Goal: Communication & Community: Answer question/provide support

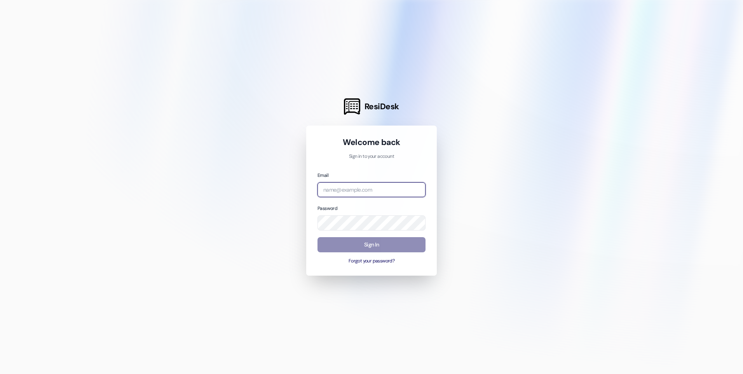
type input "[EMAIL_ADDRESS][DOMAIN_NAME]"
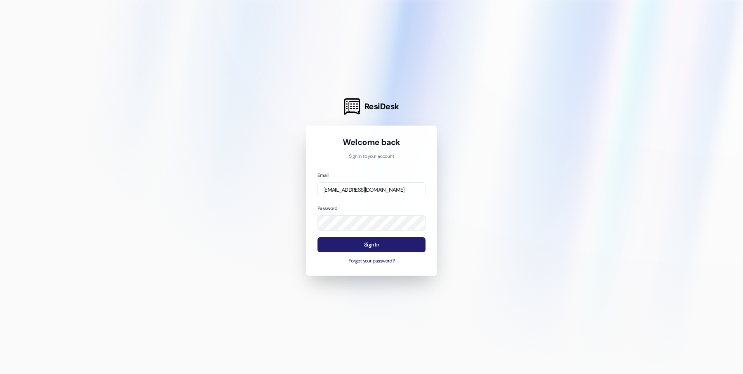
click at [390, 243] on button "Sign In" at bounding box center [372, 244] width 108 height 15
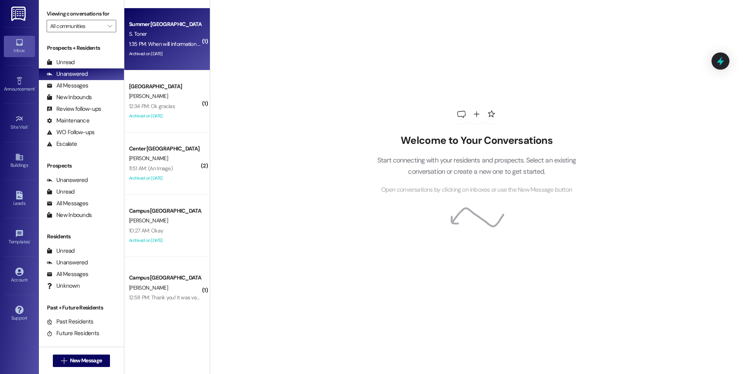
scroll to position [117, 0]
click at [174, 41] on div "1:35 PM: When will information be sent out about move-in day? 1:35 PM: When wil…" at bounding box center [200, 43] width 142 height 7
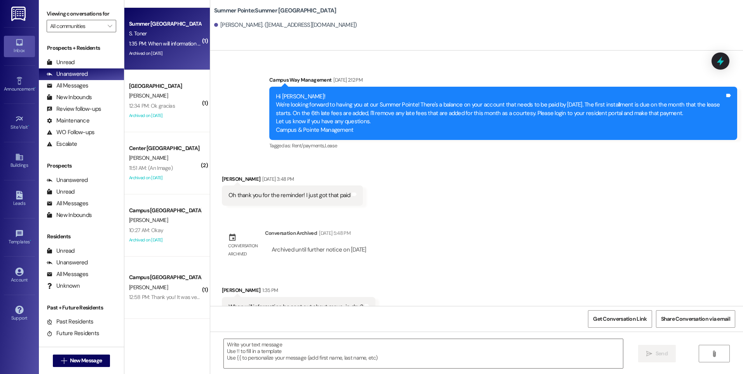
scroll to position [659, 0]
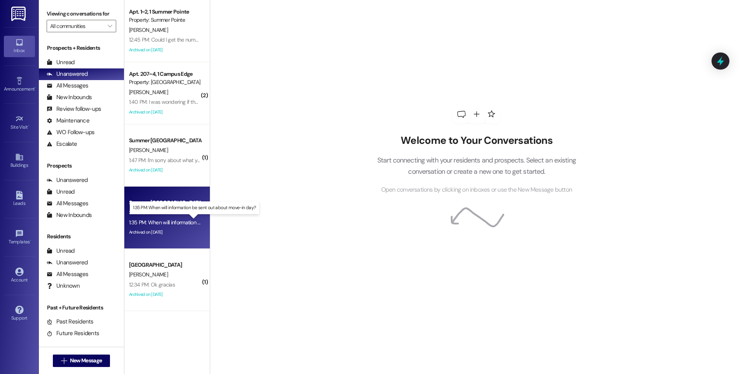
click at [179, 223] on div "1:35 PM: When will information be sent out about move-in day? 1:35 PM: When wil…" at bounding box center [200, 222] width 142 height 7
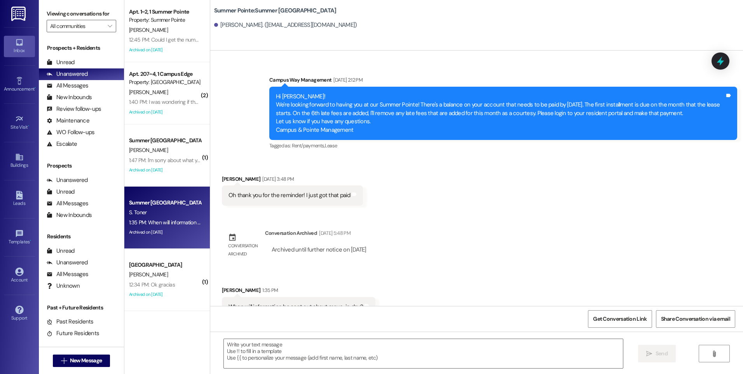
scroll to position [659, 0]
click at [361, 345] on textarea at bounding box center [423, 353] width 399 height 29
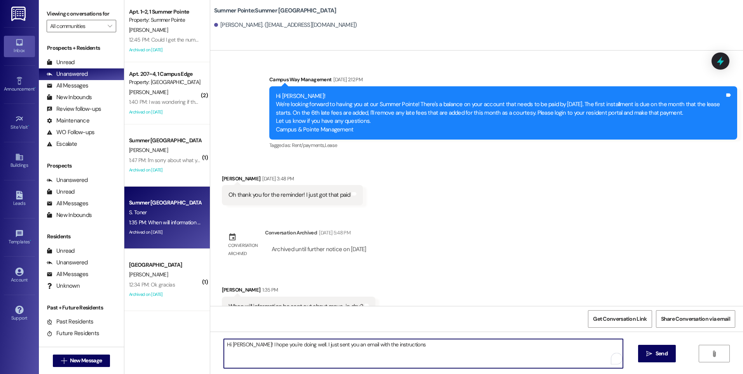
click at [316, 342] on textarea "Hi [PERSON_NAME]! I hope you're doing well. I just sent you an email with the i…" at bounding box center [423, 353] width 399 height 29
click at [426, 346] on textarea "Hi [PERSON_NAME]! I hope you're doing well. I just re-sent you an email with th…" at bounding box center [423, 353] width 399 height 29
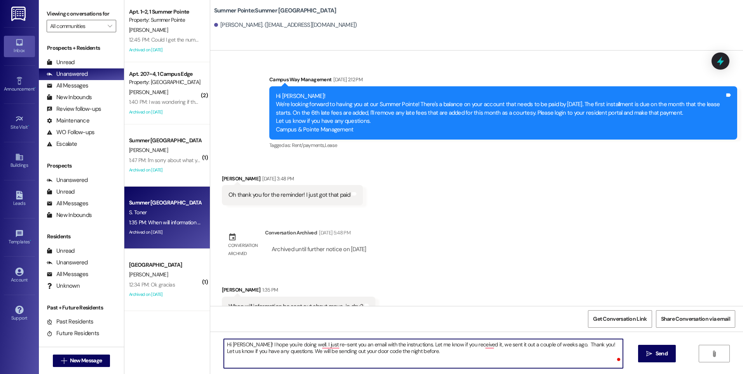
type textarea "Hi [PERSON_NAME]! I hope you're doing well. I just re-sent you an email with th…"
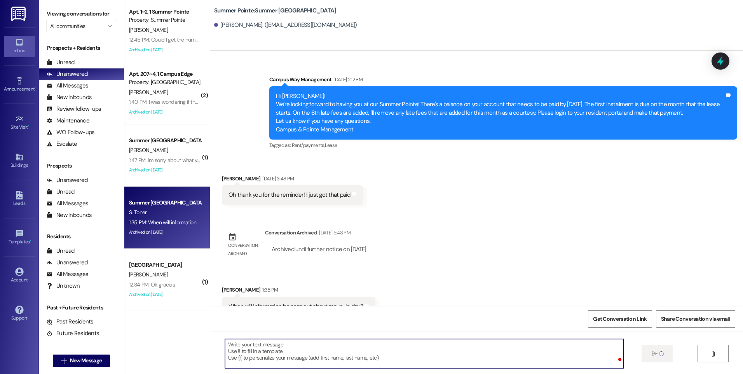
scroll to position [659, 0]
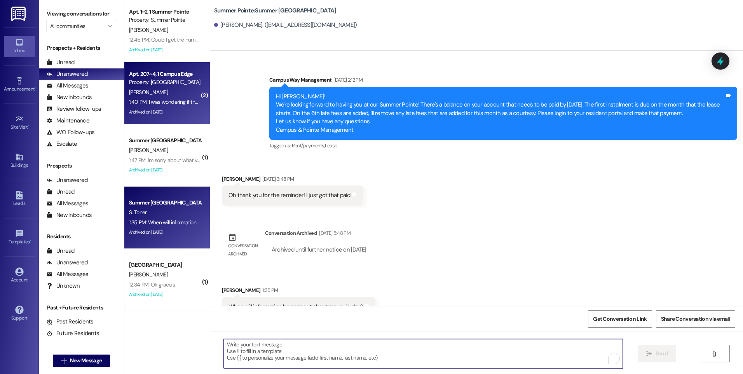
click at [171, 106] on div "1:40 PM: I was wondering if there are any parking passes left? 1:40 PM: I was w…" at bounding box center [164, 102] width 73 height 10
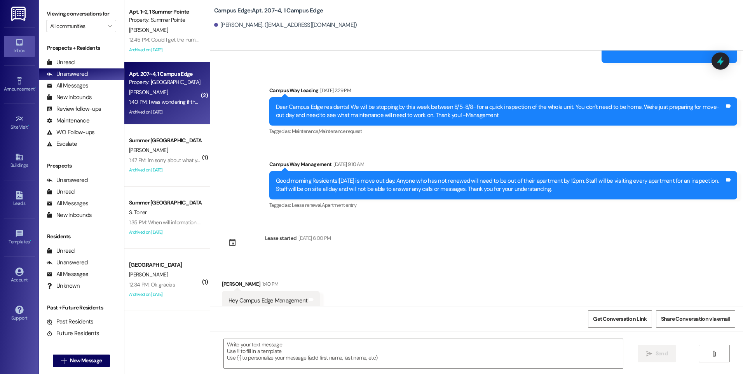
scroll to position [10351, 0]
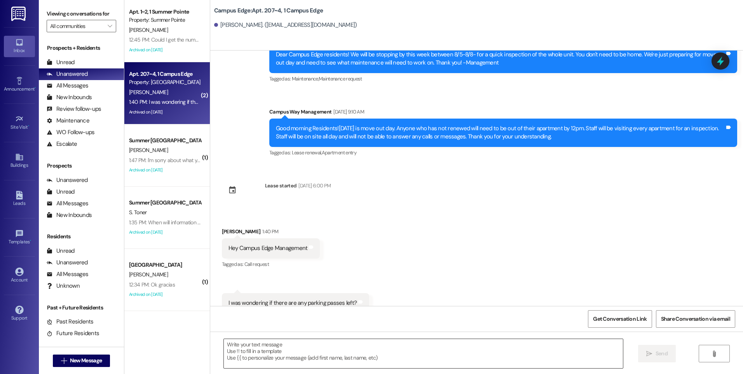
click at [329, 353] on textarea at bounding box center [423, 353] width 399 height 29
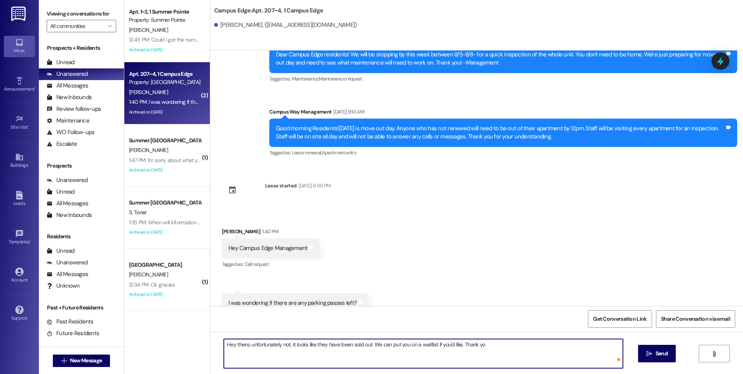
type textarea "Hey there, unfortunately not, it looks like they have been sold out. We can put…"
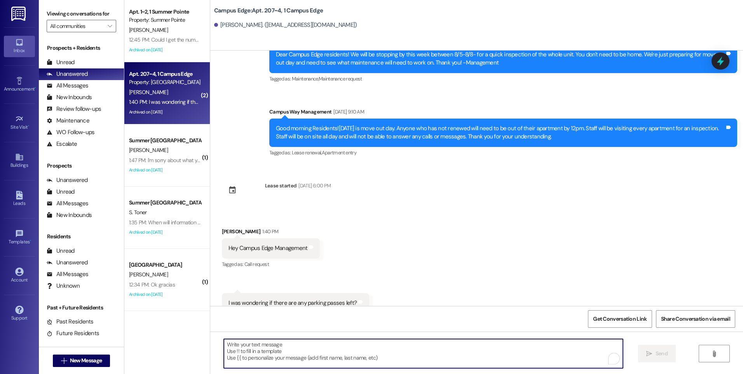
scroll to position [10351, 0]
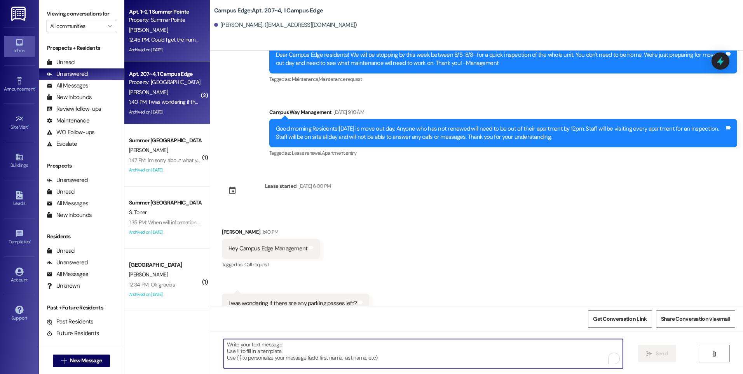
click at [171, 43] on div "12:45 PM: Could I get the number of that [PERSON_NAME] that renued? 12:45 PM: C…" at bounding box center [209, 39] width 161 height 7
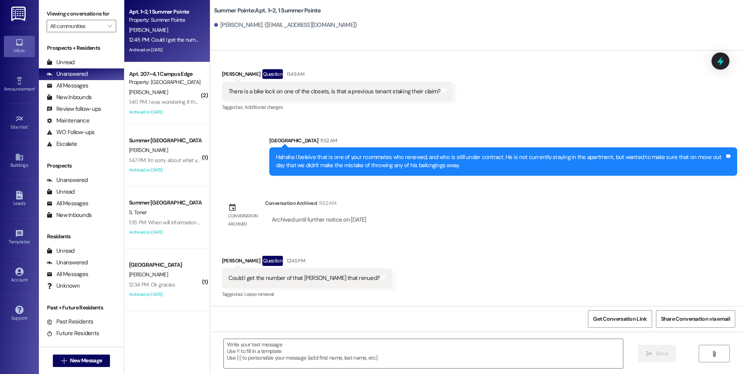
scroll to position [3304, 0]
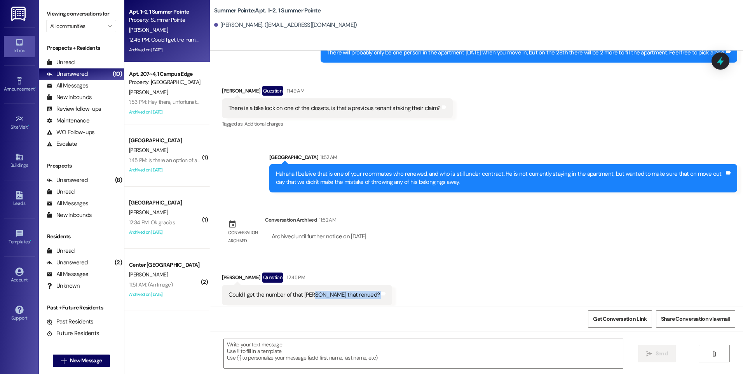
drag, startPoint x: 348, startPoint y: 277, endPoint x: 358, endPoint y: 278, distance: 9.4
click at [358, 285] on div "Could I get the number of that [PERSON_NAME] that renued? Tags and notes" at bounding box center [307, 295] width 170 height 20
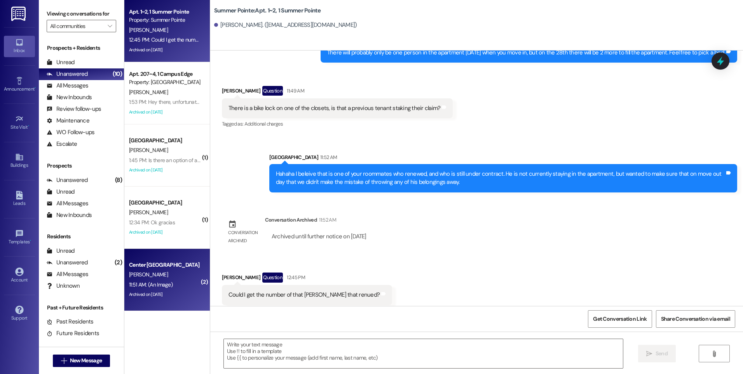
click at [177, 261] on div "Center [GEOGRAPHIC_DATA]" at bounding box center [165, 265] width 72 height 8
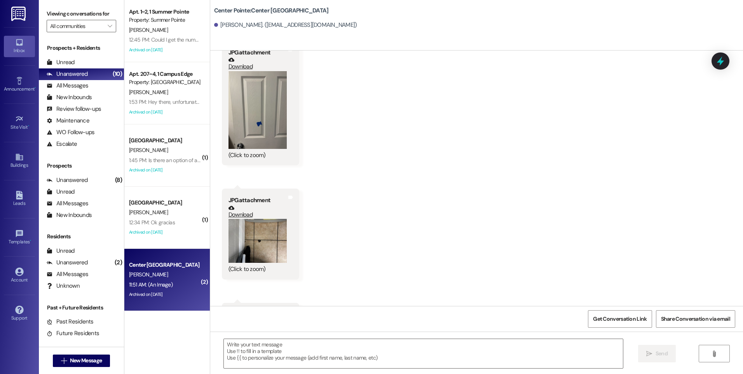
scroll to position [563, 0]
click at [274, 107] on button "Zoom image" at bounding box center [258, 108] width 58 height 78
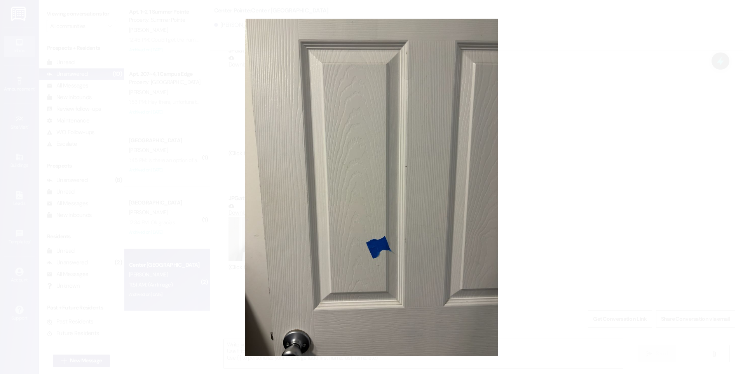
click at [450, 140] on button "Unzoom image" at bounding box center [371, 187] width 743 height 374
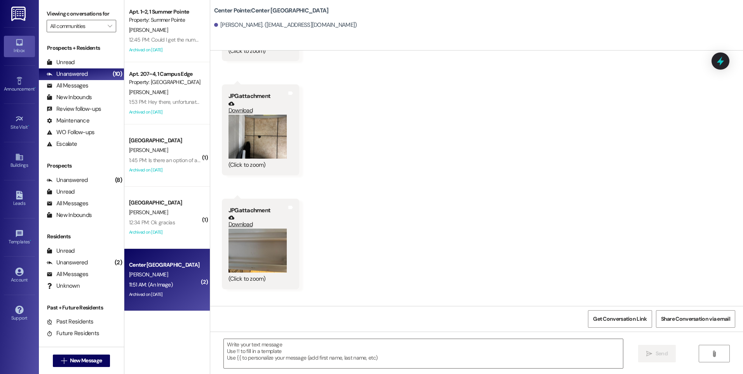
scroll to position [679, 0]
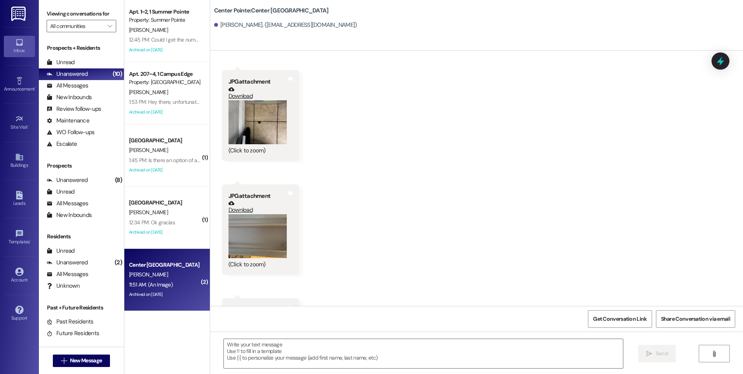
click at [272, 129] on button "Zoom image" at bounding box center [258, 122] width 58 height 44
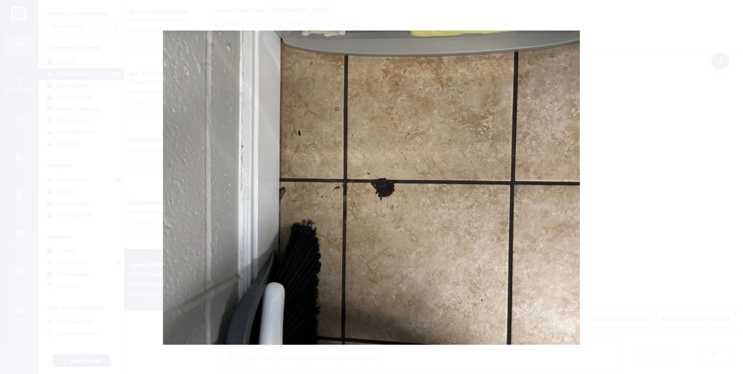
click at [527, 189] on button "Unzoom image" at bounding box center [371, 187] width 743 height 374
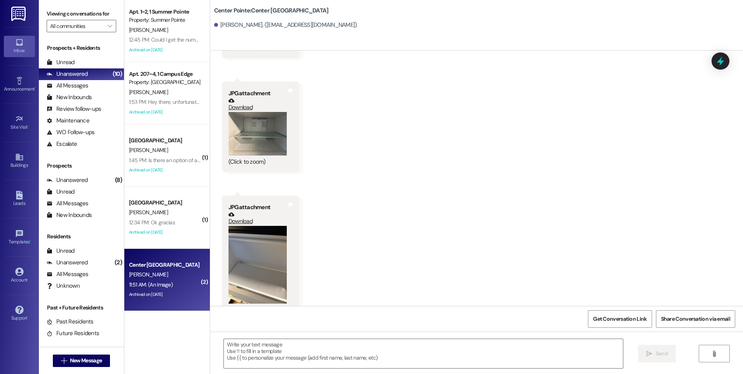
scroll to position [913, 0]
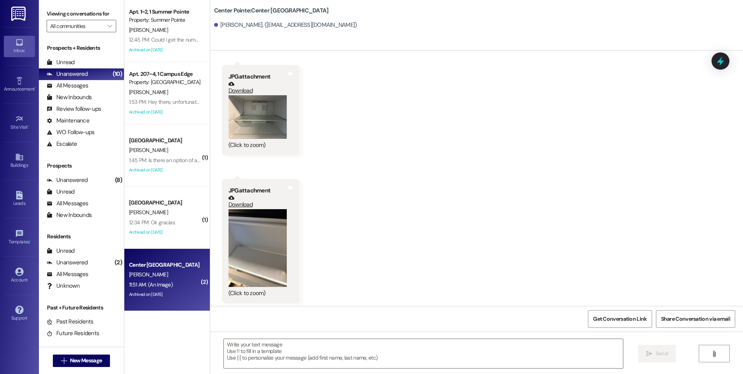
click at [279, 115] on button "Zoom image" at bounding box center [258, 117] width 58 height 44
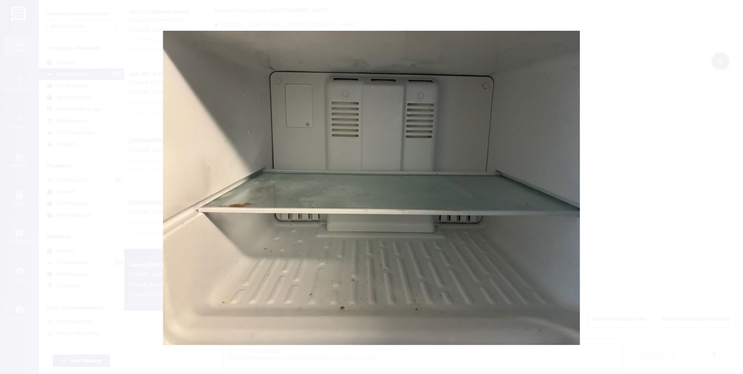
click at [515, 180] on button "Unzoom image" at bounding box center [371, 187] width 743 height 374
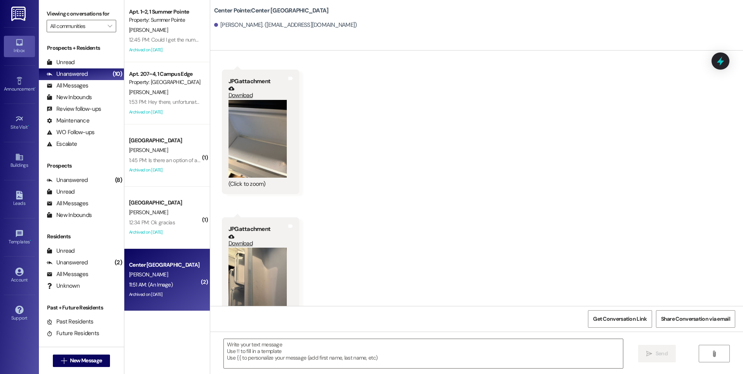
scroll to position [1029, 0]
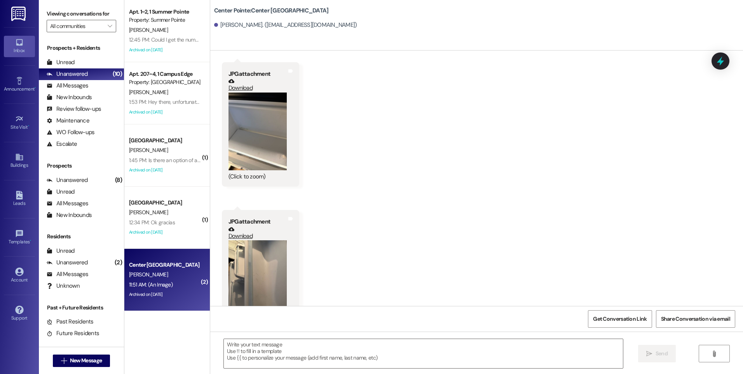
click at [278, 131] on button "Zoom image" at bounding box center [258, 132] width 58 height 78
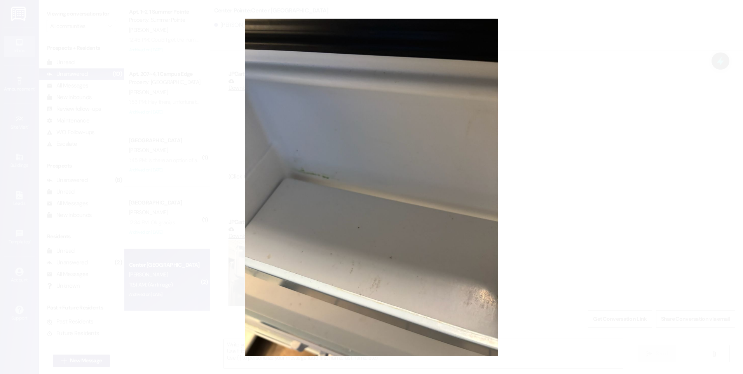
click at [517, 150] on button "Unzoom image" at bounding box center [371, 187] width 743 height 374
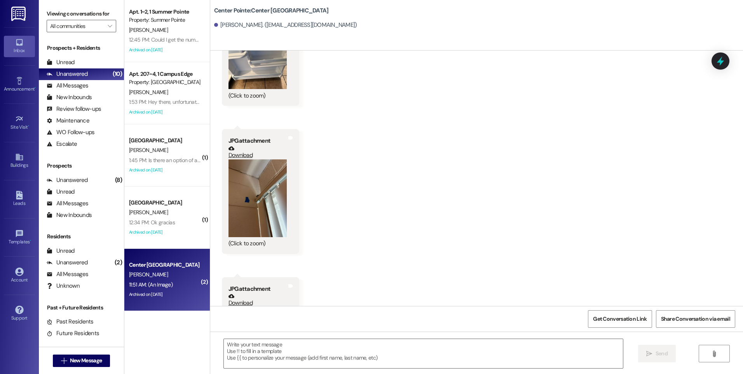
scroll to position [1301, 0]
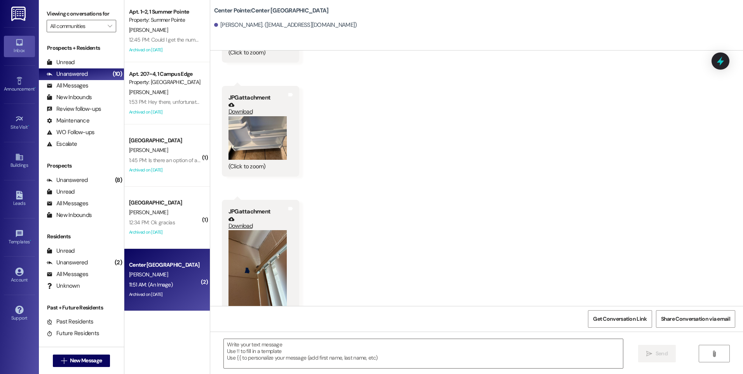
click at [247, 147] on button "Zoom image" at bounding box center [258, 138] width 58 height 44
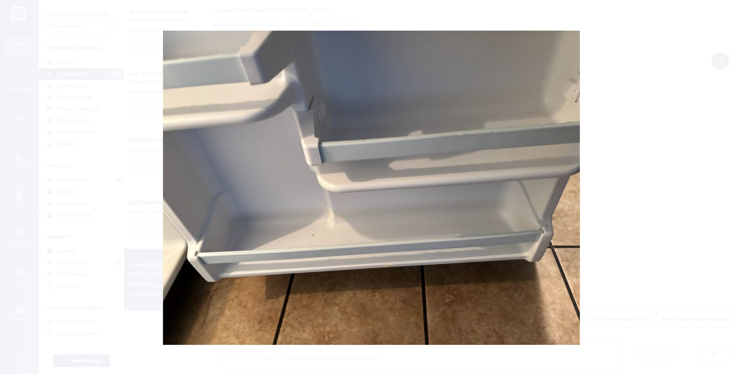
click at [396, 183] on button "Unzoom image" at bounding box center [371, 187] width 743 height 374
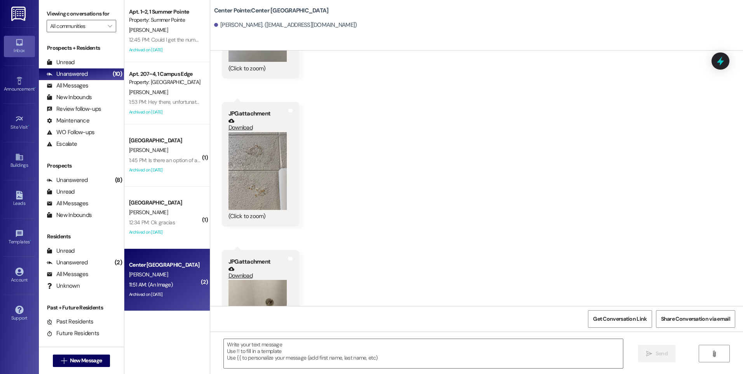
scroll to position [1729, 0]
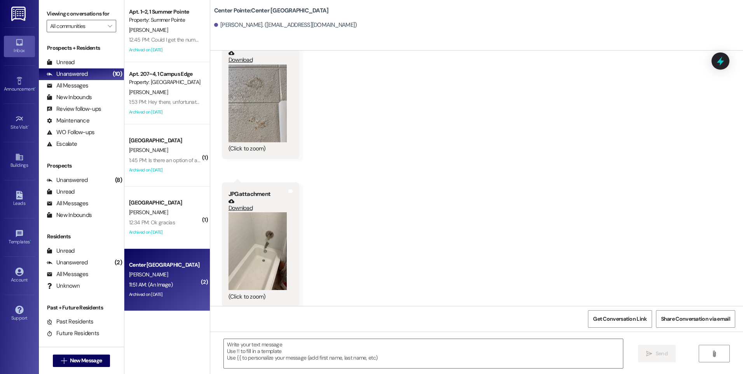
click at [229, 102] on button "Zoom image" at bounding box center [258, 104] width 58 height 78
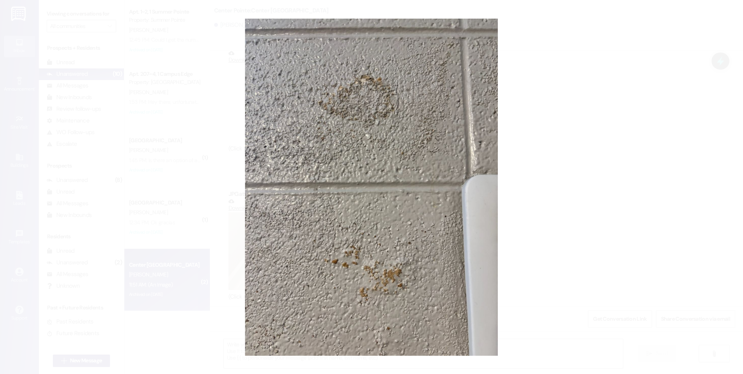
click at [361, 170] on button "Unzoom image" at bounding box center [371, 187] width 743 height 374
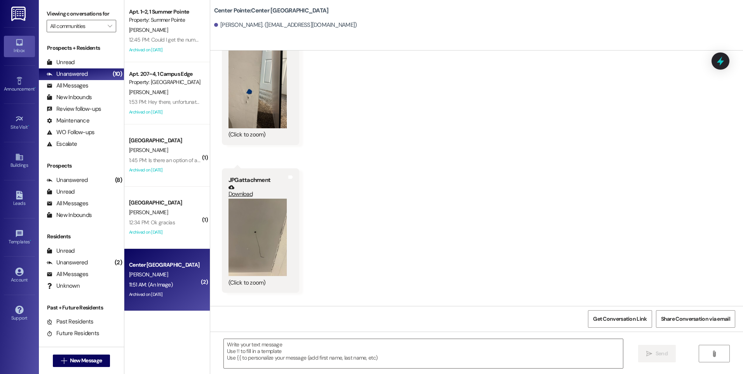
scroll to position [2040, 0]
click at [267, 107] on button "Zoom image" at bounding box center [258, 88] width 58 height 78
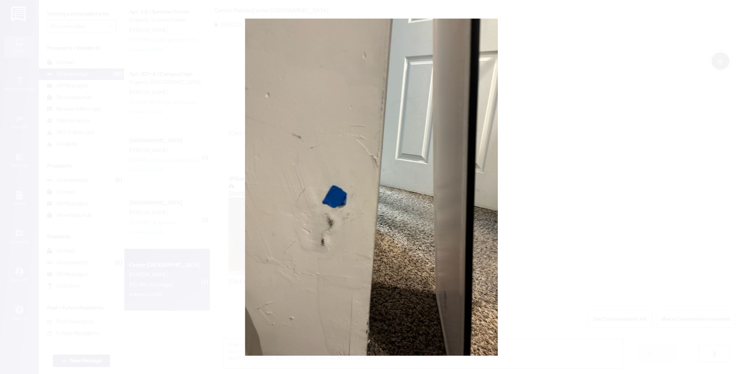
click at [416, 175] on button "Unzoom image" at bounding box center [371, 187] width 743 height 374
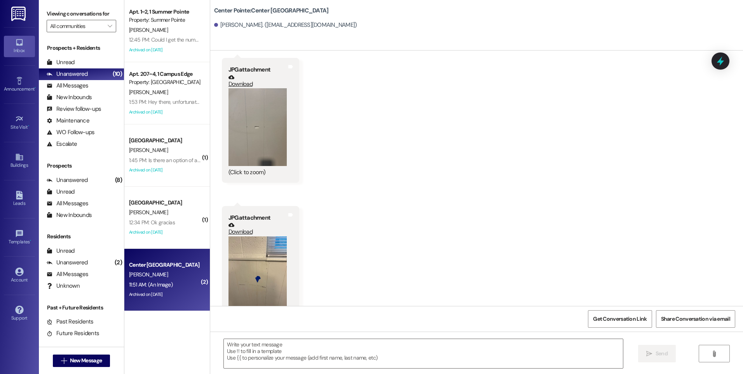
scroll to position [2351, 0]
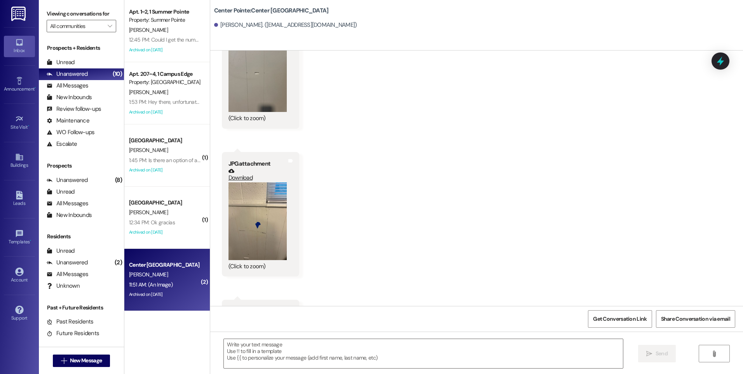
click at [245, 90] on button "Zoom image" at bounding box center [258, 73] width 58 height 78
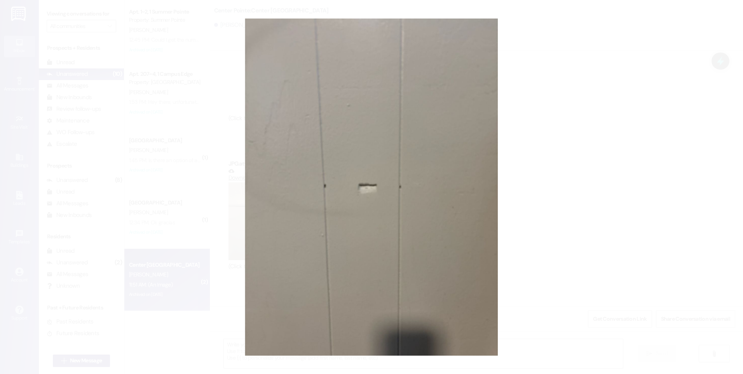
click at [496, 171] on button "Unzoom image" at bounding box center [371, 187] width 743 height 374
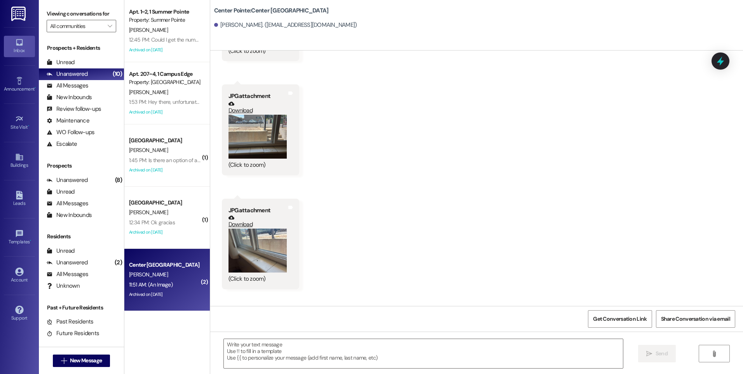
scroll to position [2584, 0]
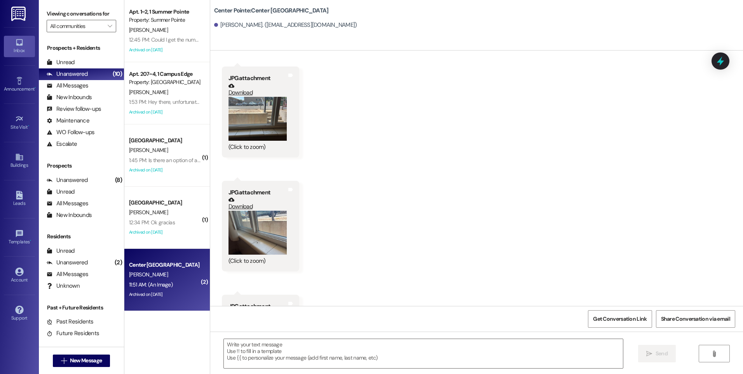
click at [272, 124] on button "Zoom image" at bounding box center [258, 119] width 58 height 44
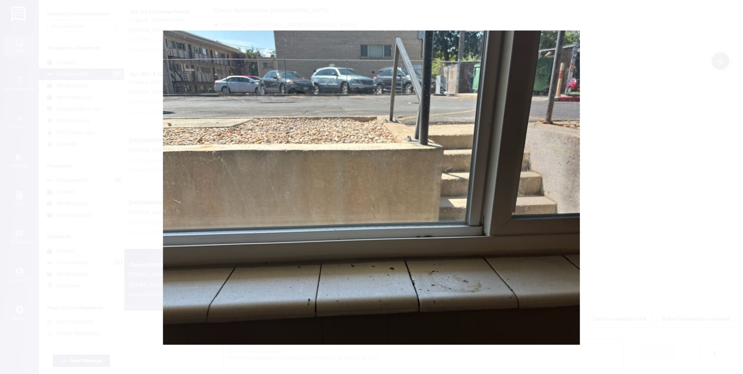
click at [571, 145] on button "Unzoom image" at bounding box center [371, 187] width 743 height 374
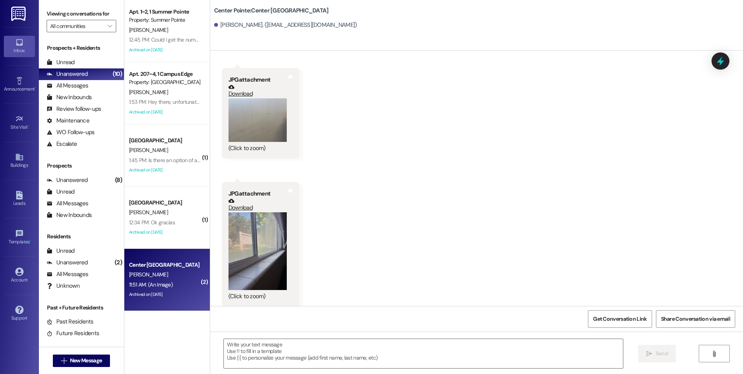
scroll to position [2817, 0]
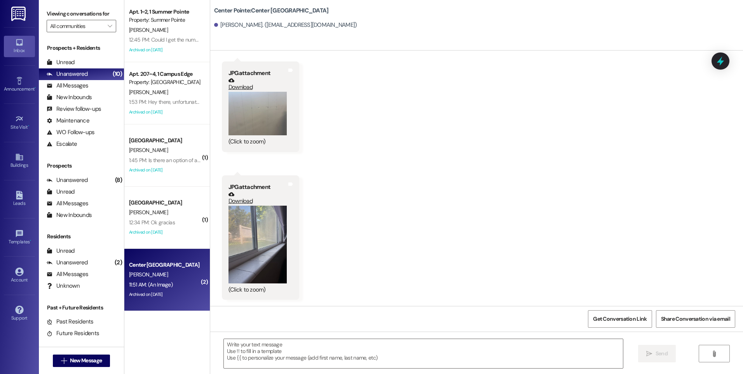
click at [271, 217] on button "Zoom image" at bounding box center [258, 245] width 58 height 78
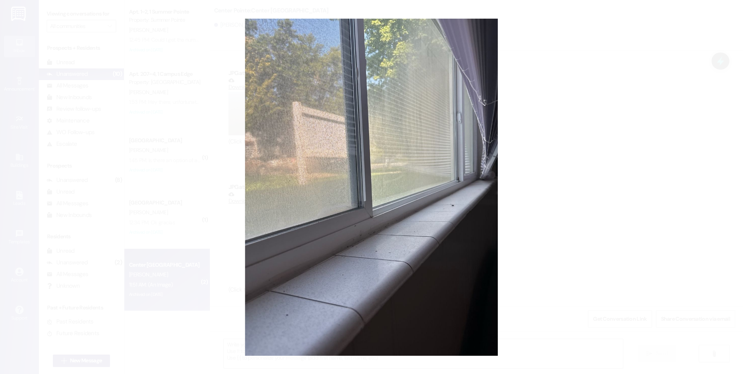
click at [337, 208] on button "Unzoom image" at bounding box center [371, 187] width 743 height 374
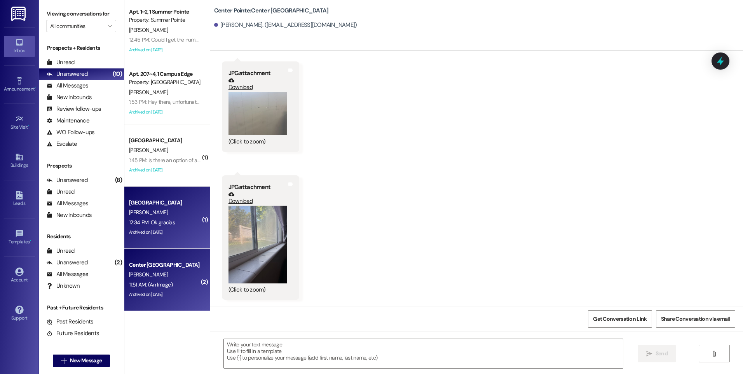
click at [168, 220] on div "12:34 PM: Ok gracias 12:34 PM: Ok gracias" at bounding box center [164, 223] width 73 height 10
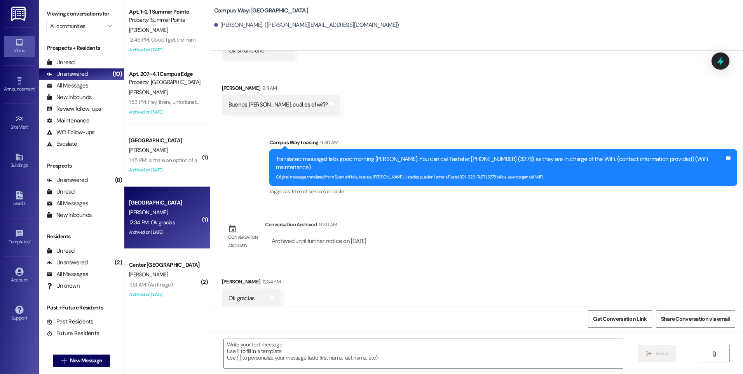
scroll to position [2182, 0]
click at [457, 351] on textarea at bounding box center [423, 353] width 399 height 29
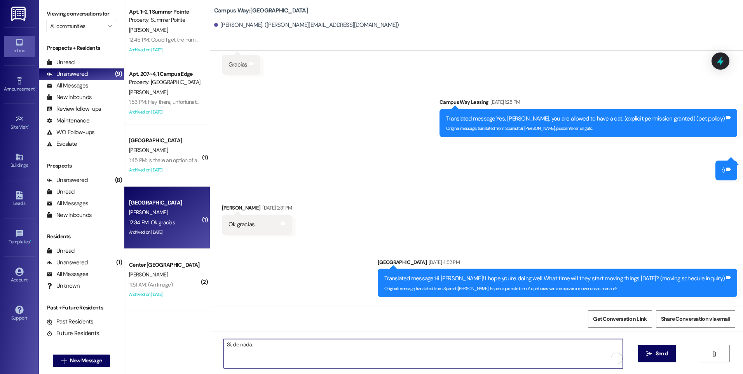
scroll to position [1249, 0]
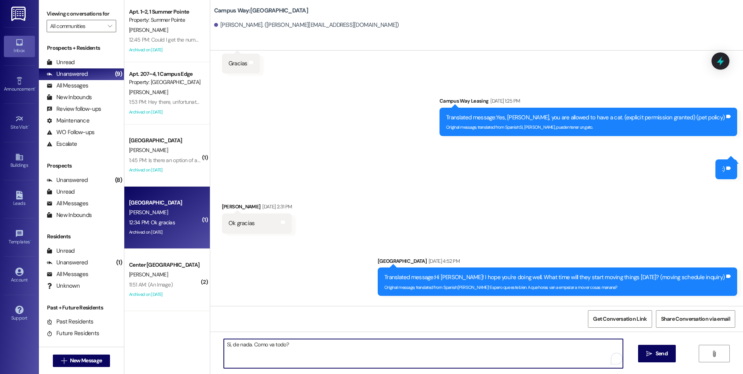
type textarea "Si, de nada. Como va todo?"
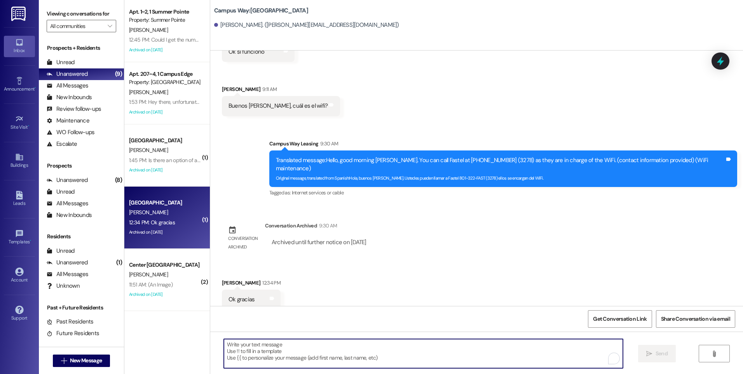
scroll to position [2182, 0]
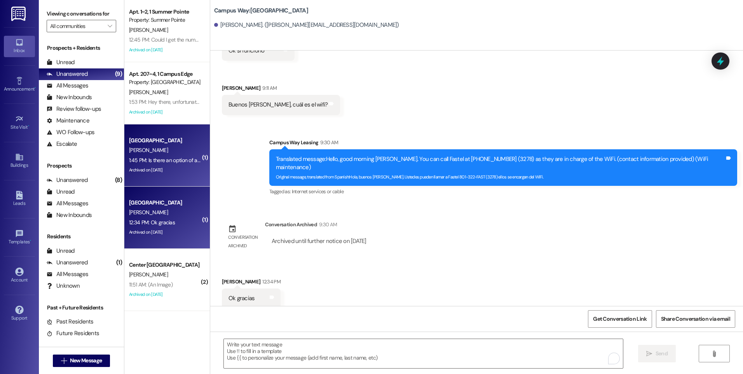
click at [157, 168] on div "Archived on [DATE]" at bounding box center [164, 170] width 73 height 10
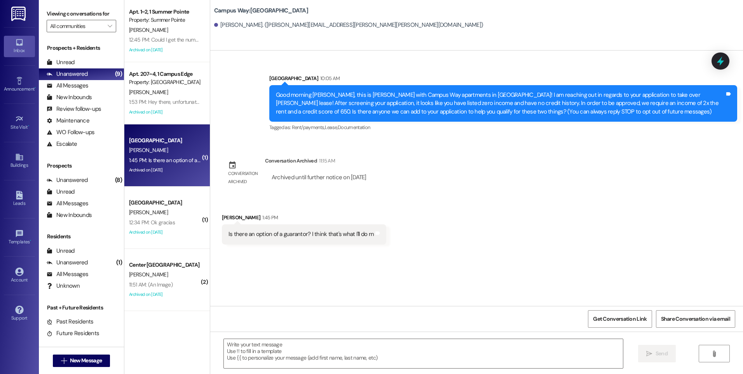
scroll to position [0, 0]
click at [393, 356] on textarea at bounding box center [423, 353] width 399 height 29
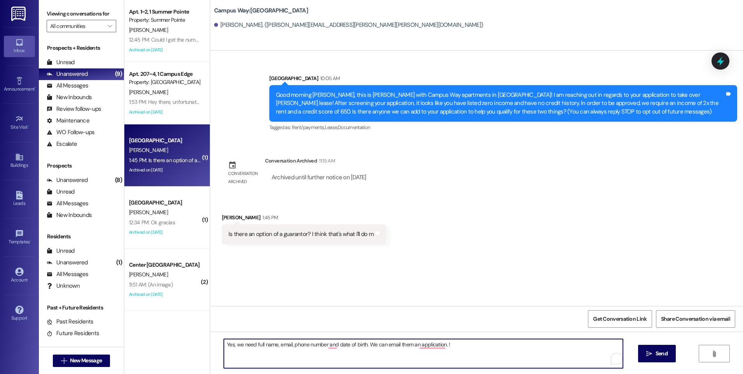
type textarea "Yes, we need full name, email, phone number and date of birth. We can email the…"
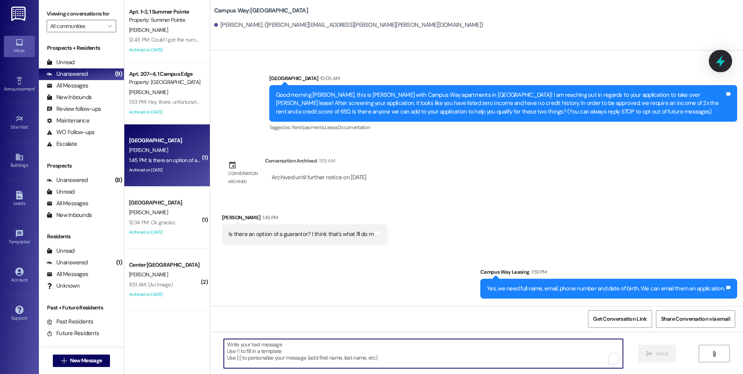
click at [724, 63] on icon at bounding box center [720, 60] width 13 height 13
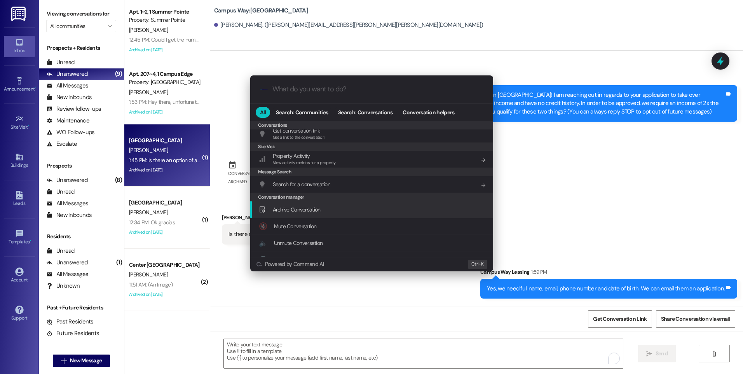
scroll to position [339, 0]
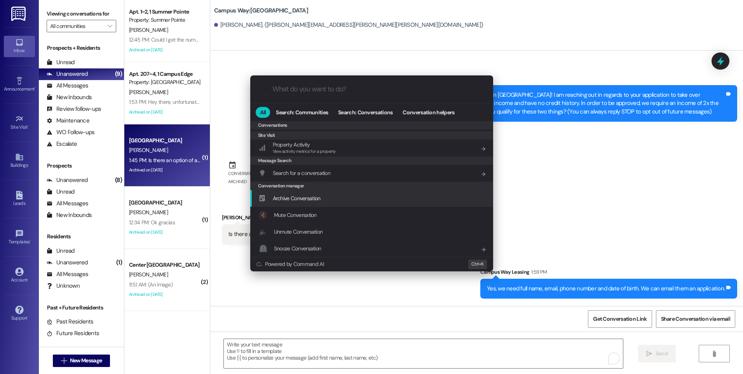
click at [314, 202] on div "Archive Conversation Add shortcut" at bounding box center [371, 198] width 243 height 17
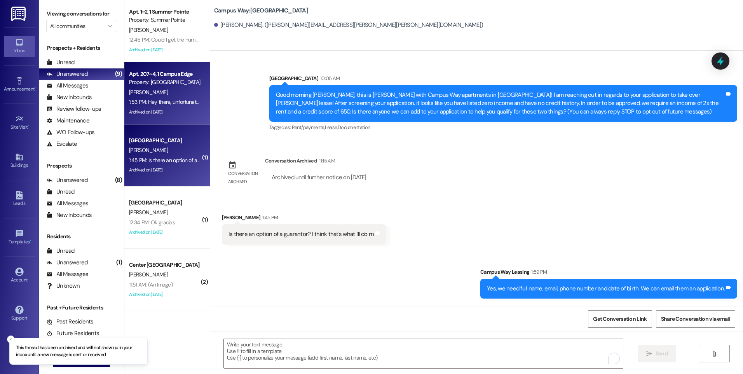
click at [178, 97] on div "[PERSON_NAME]" at bounding box center [164, 92] width 73 height 10
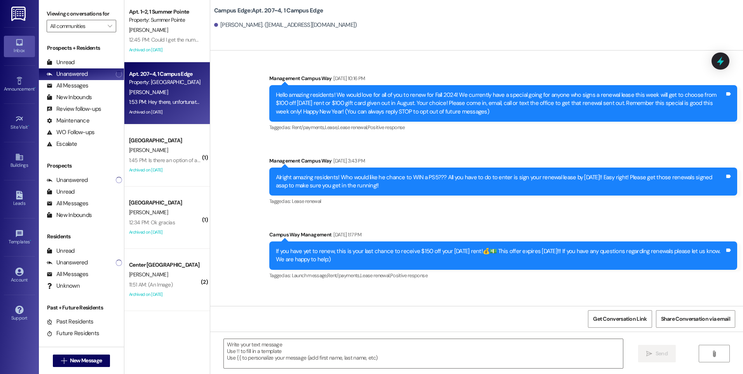
scroll to position [10405, 0]
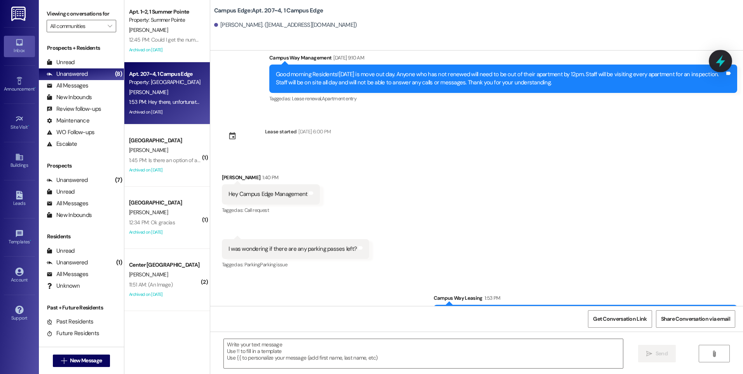
click at [723, 65] on icon at bounding box center [720, 60] width 13 height 13
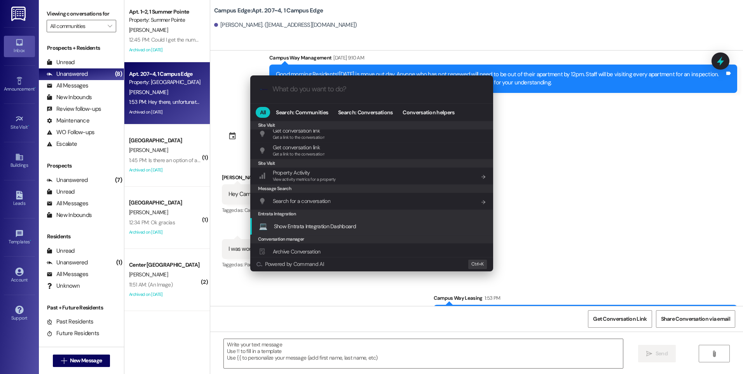
scroll to position [364, 0]
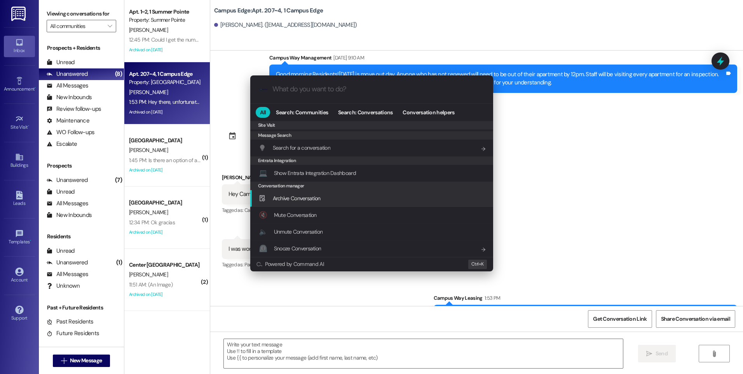
click at [284, 197] on span "Archive Conversation" at bounding box center [297, 198] width 48 height 7
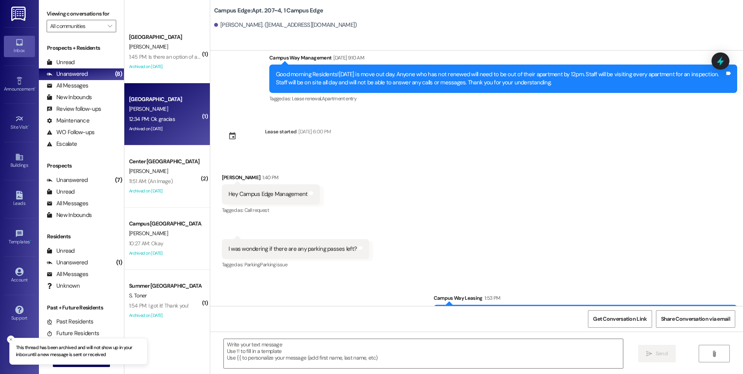
scroll to position [241, 0]
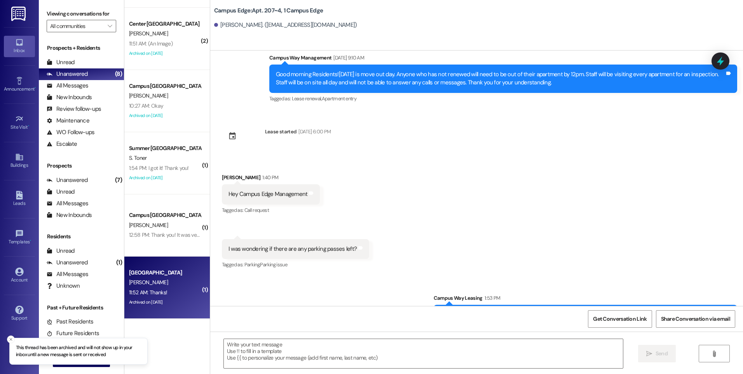
click at [162, 290] on div "11:52 AM: Thanks! 11:52 AM: Thanks!" at bounding box center [164, 293] width 73 height 10
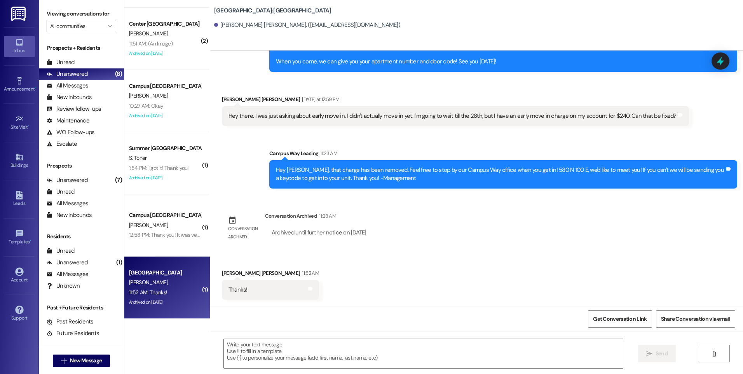
scroll to position [1016, 0]
click at [722, 60] on icon at bounding box center [720, 60] width 13 height 13
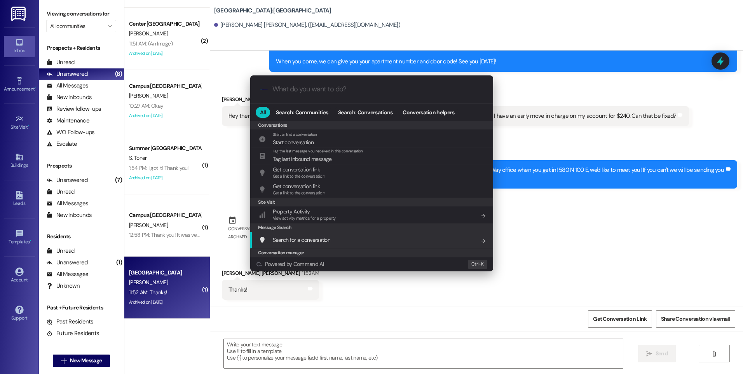
scroll to position [339, 0]
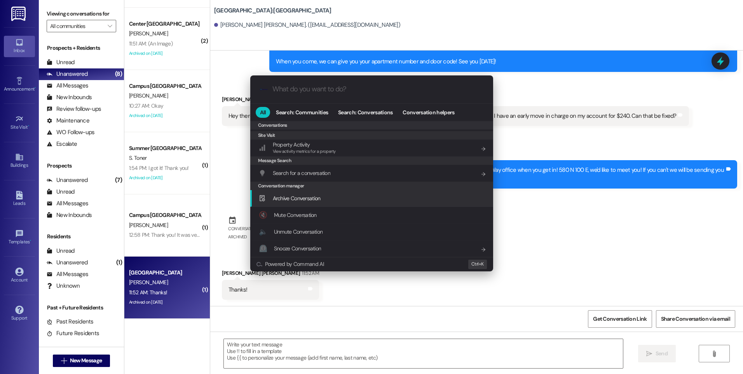
click at [296, 198] on span "Archive Conversation" at bounding box center [297, 198] width 48 height 7
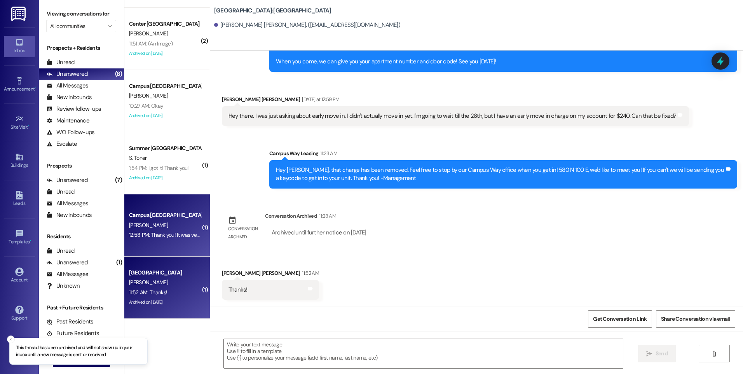
click at [169, 235] on div "12:58 PM: Thank you! It was very helpful to look around. 12:58 PM: Thank you! I…" at bounding box center [190, 234] width 123 height 7
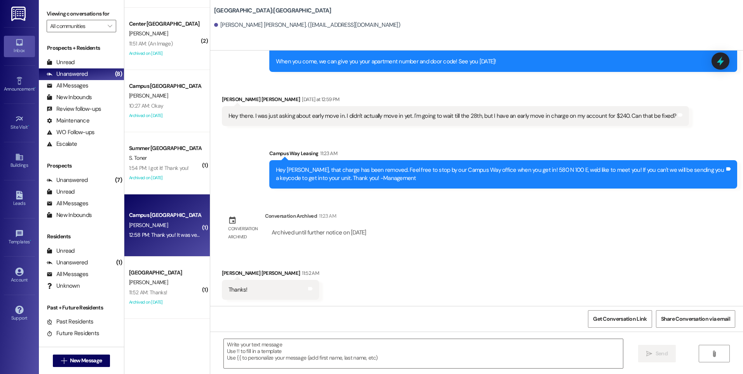
scroll to position [70, 0]
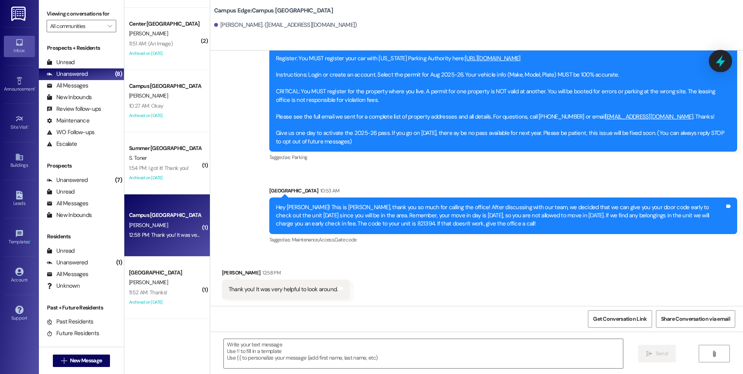
click at [720, 61] on icon at bounding box center [720, 61] width 9 height 12
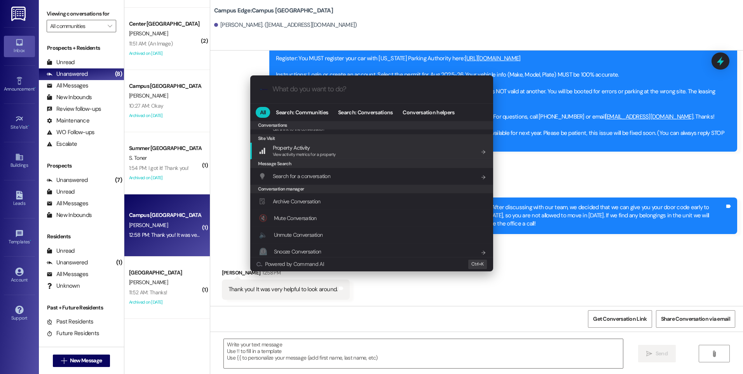
scroll to position [339, 0]
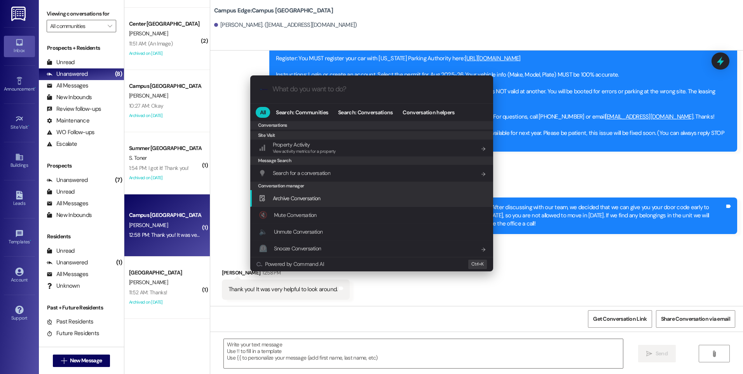
click at [323, 199] on div "Archive Conversation Add shortcut" at bounding box center [372, 198] width 227 height 9
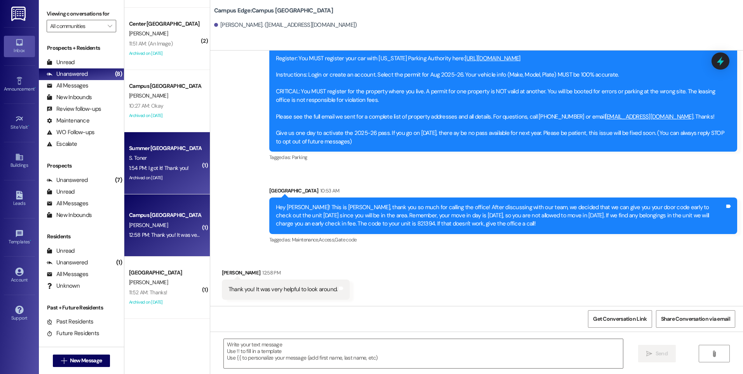
click at [167, 164] on div "1:54 PM: I got it! Thank you! 1:54 PM: I got it! Thank you!" at bounding box center [164, 168] width 73 height 10
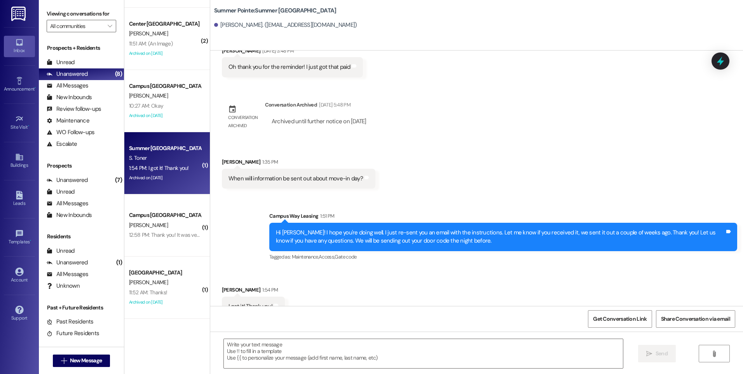
scroll to position [787, 0]
click at [376, 354] on textarea at bounding box center [423, 353] width 399 height 29
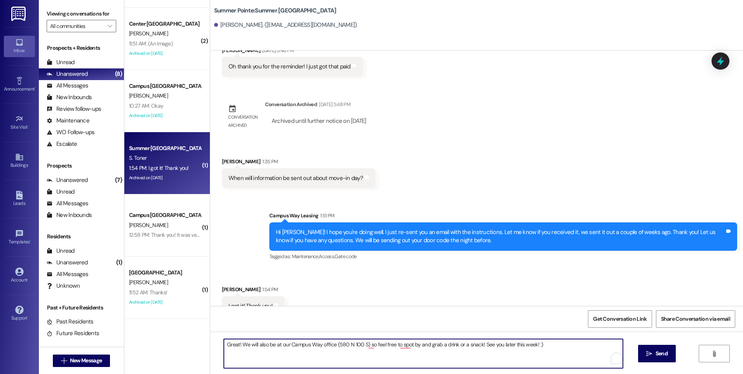
click at [361, 345] on textarea "Great! We will also be at our Campus Way office (580 N 100 S) so feel free to s…" at bounding box center [423, 353] width 399 height 29
click at [565, 343] on textarea "Great! We will also be at our Campus Way office ([STREET_ADDRESS]) [DATE], so f…" at bounding box center [423, 353] width 399 height 29
click at [359, 344] on textarea "Great! We will also be at our Campus Way office ([STREET_ADDRESS]) [DATE], so f…" at bounding box center [423, 353] width 399 height 29
type textarea "Great! We will also be at our Campus Way office (580 N 100 E) [DATE], so feel f…"
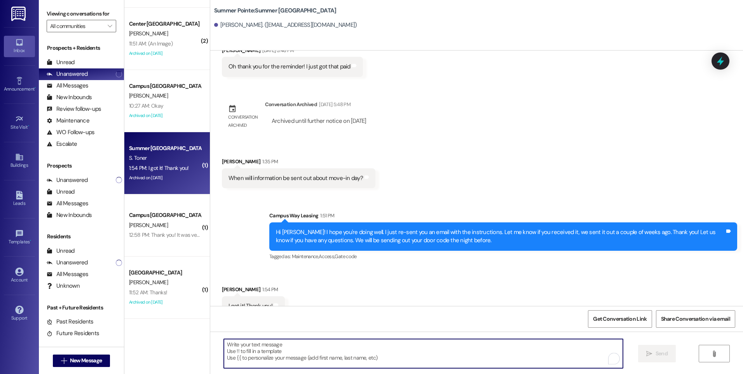
scroll to position [787, 0]
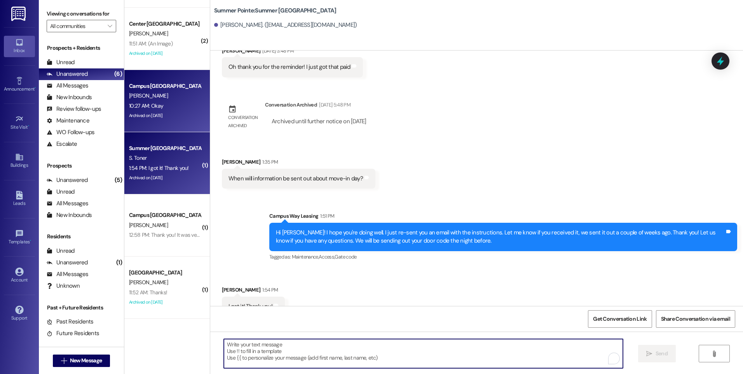
click at [175, 113] on div "Archived on [DATE]" at bounding box center [164, 116] width 73 height 10
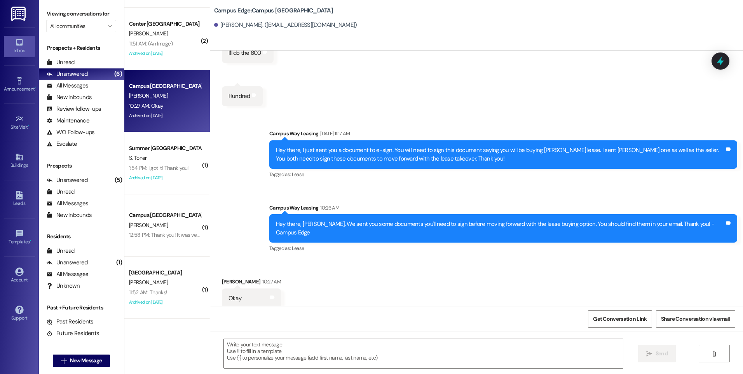
scroll to position [2045, 0]
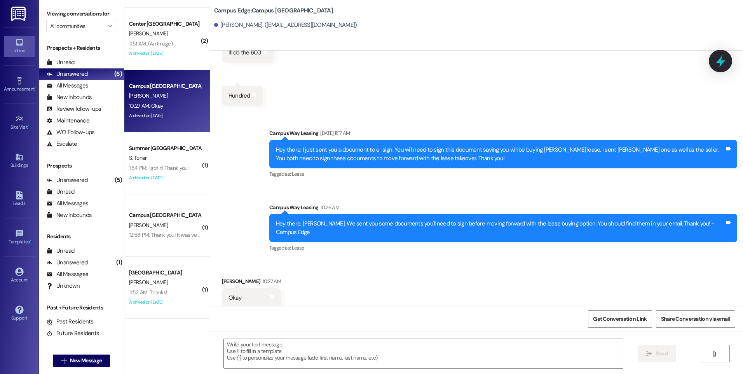
click at [718, 60] on icon at bounding box center [720, 60] width 13 height 13
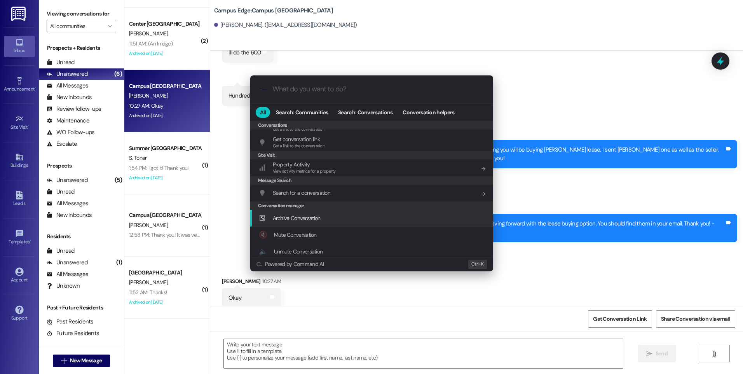
scroll to position [339, 0]
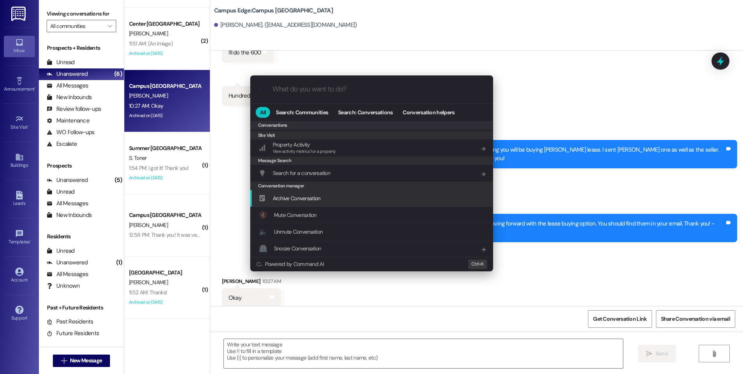
click at [302, 196] on span "Archive Conversation" at bounding box center [297, 198] width 48 height 7
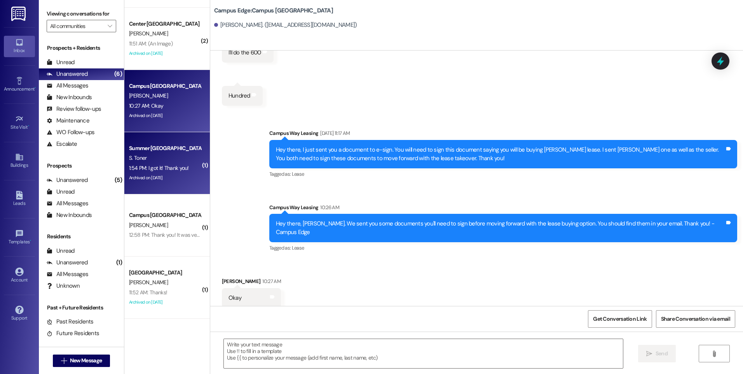
click at [143, 155] on div "S. Toner" at bounding box center [164, 158] width 73 height 10
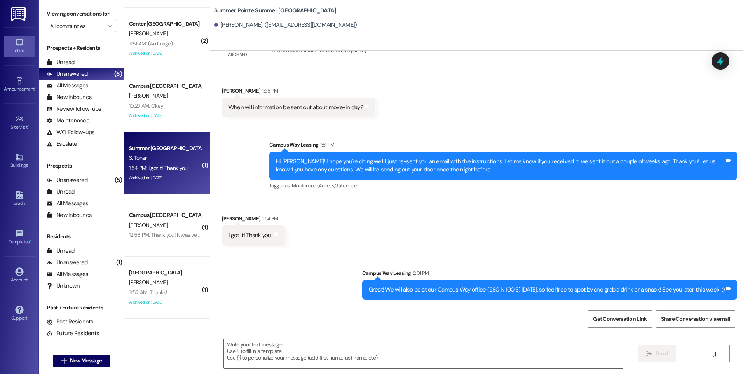
scroll to position [841, 0]
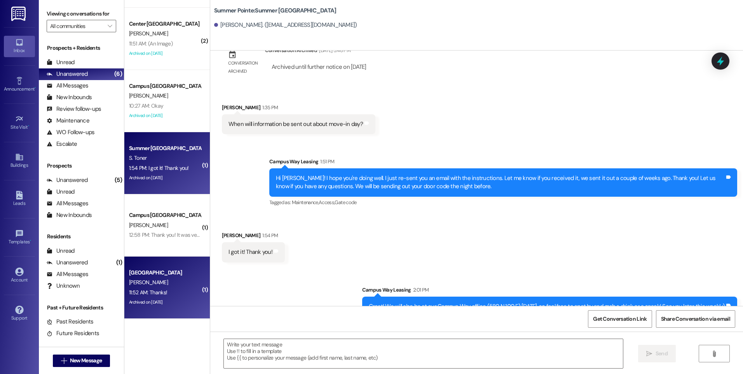
click at [149, 284] on div "[PERSON_NAME]" at bounding box center [164, 283] width 73 height 10
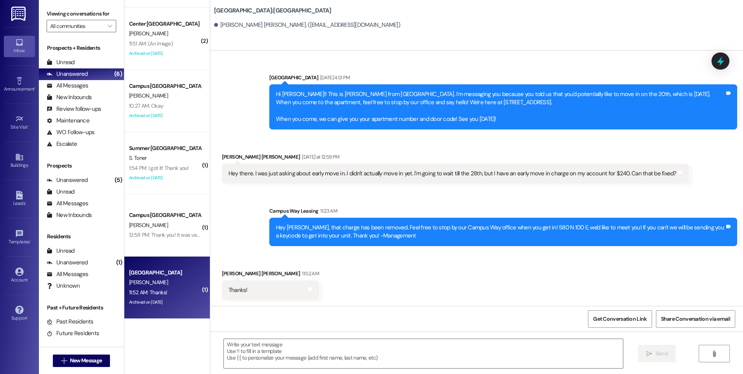
scroll to position [1016, 0]
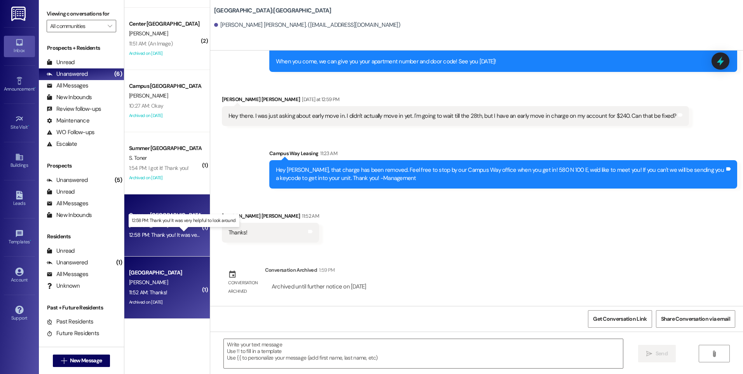
click at [168, 232] on div "12:58 PM: Thank you! It was very helpful to look around. 12:58 PM: Thank you! I…" at bounding box center [190, 234] width 123 height 7
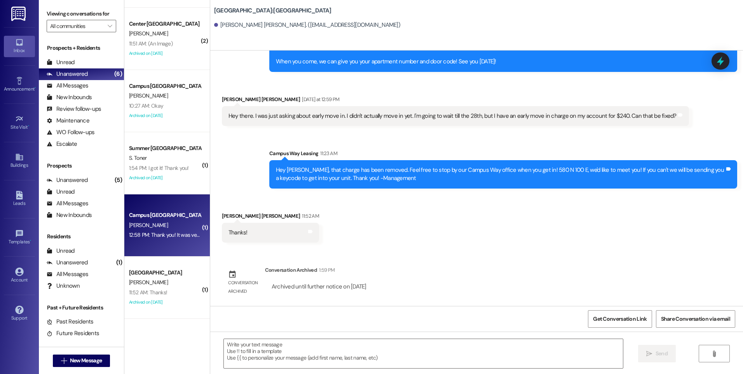
scroll to position [127, 0]
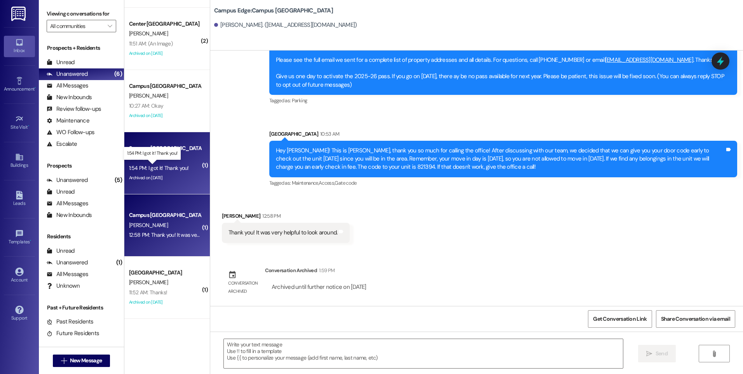
click at [150, 170] on div "1:54 PM: I got it! Thank you! 1:54 PM: I got it! Thank you!" at bounding box center [159, 167] width 60 height 7
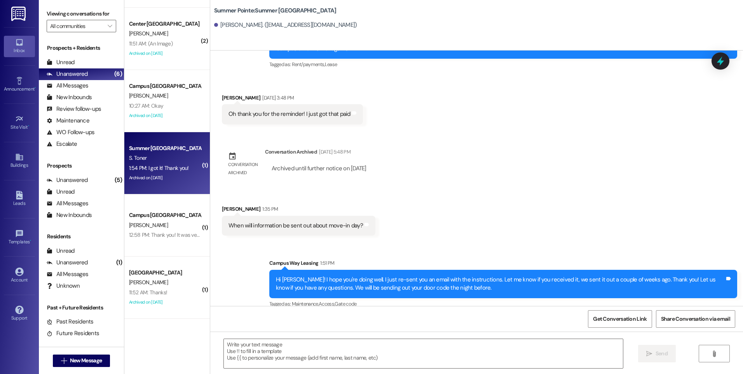
scroll to position [841, 0]
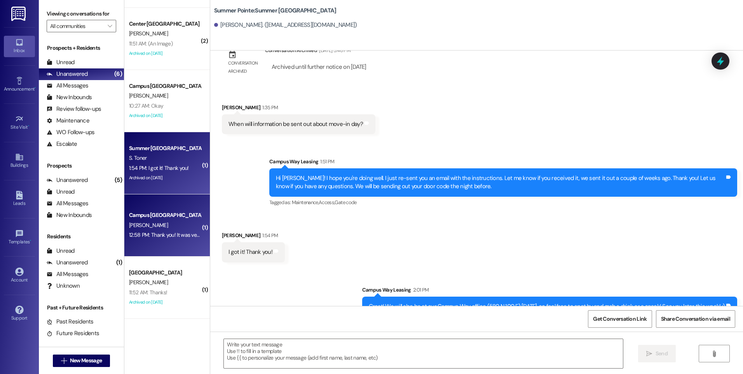
click at [144, 218] on div "Campus [GEOGRAPHIC_DATA]" at bounding box center [165, 215] width 72 height 8
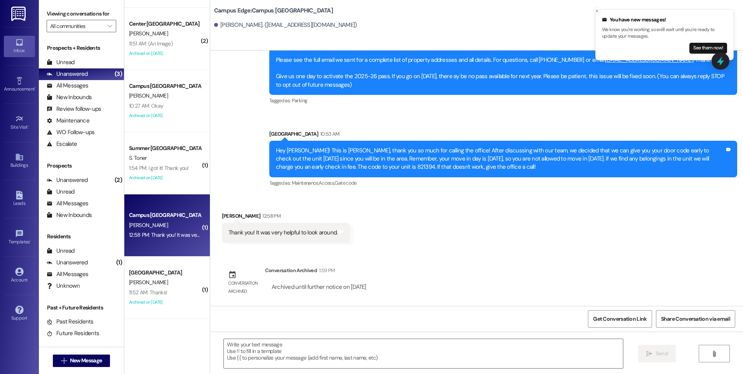
scroll to position [0, 0]
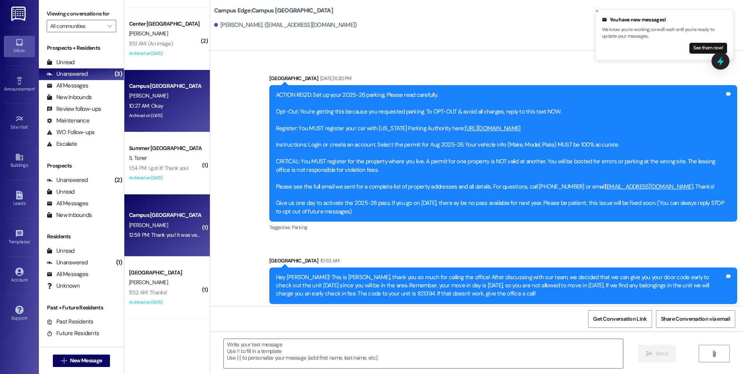
click at [158, 104] on div "10:27 AM: Okay 10:27 AM: Okay" at bounding box center [164, 106] width 73 height 10
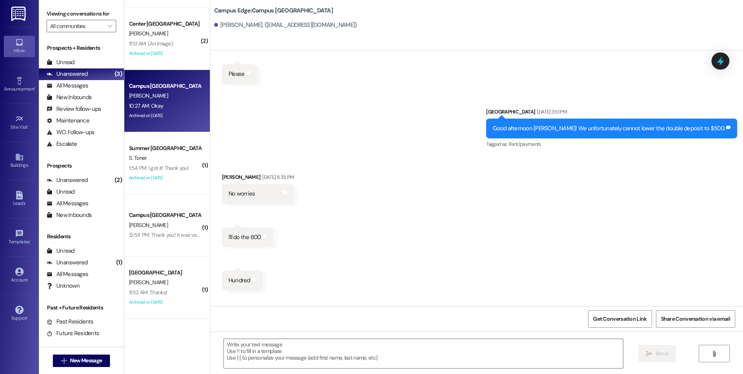
scroll to position [1988, 0]
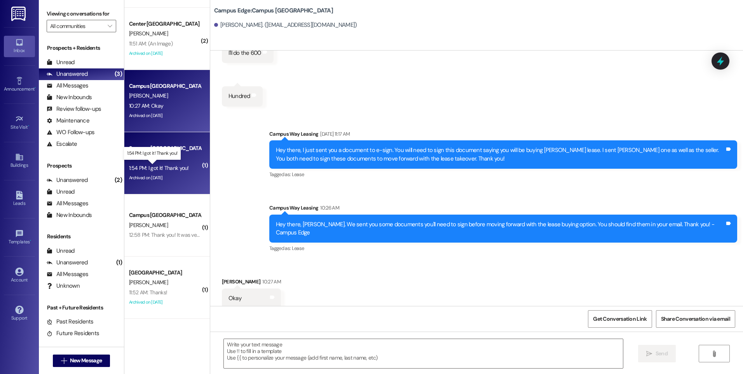
click at [168, 170] on div "1:54 PM: I got it! Thank you! 1:54 PM: I got it! Thank you!" at bounding box center [159, 167] width 60 height 7
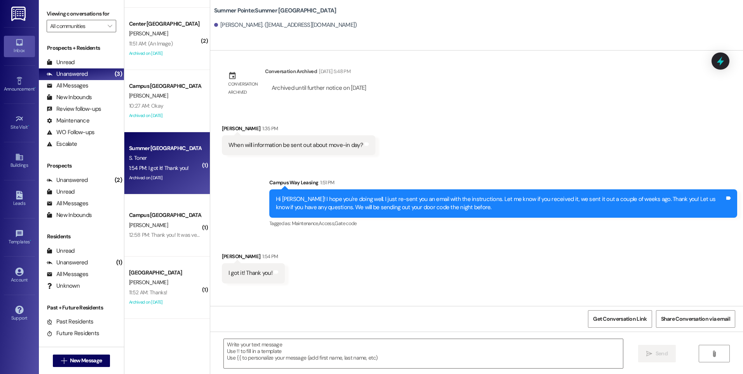
scroll to position [841, 0]
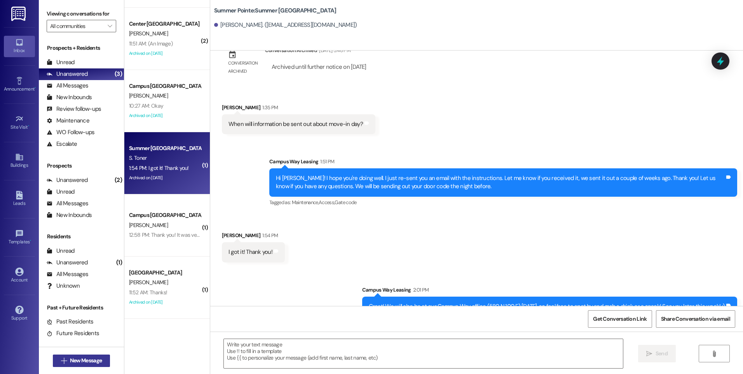
click at [87, 362] on span "New Message" at bounding box center [86, 360] width 32 height 8
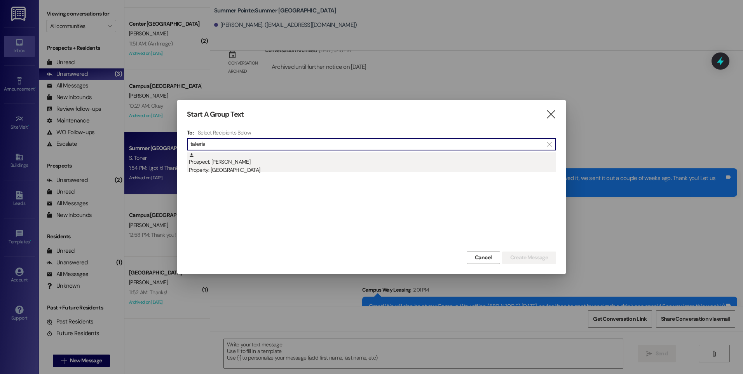
type input "takeria"
click at [237, 161] on div "Prospect: [PERSON_NAME] Property: [GEOGRAPHIC_DATA]" at bounding box center [372, 163] width 367 height 22
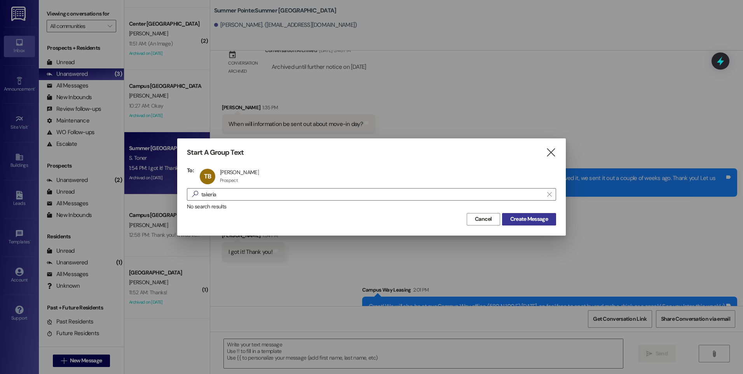
click at [535, 223] on span "Create Message" at bounding box center [529, 219] width 38 height 8
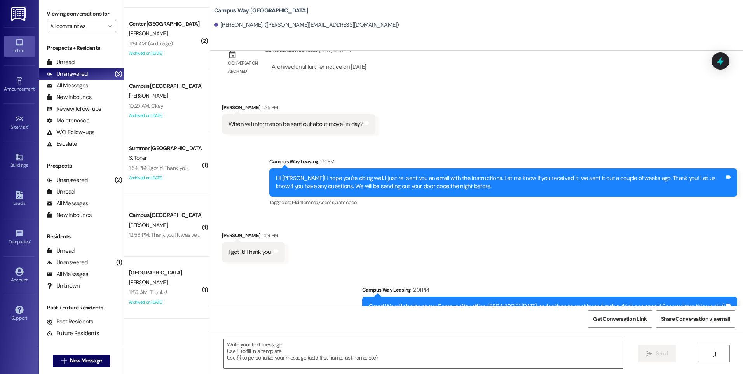
scroll to position [0, 0]
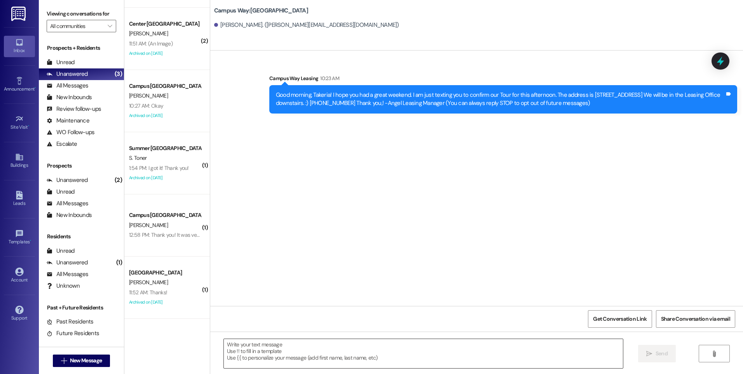
click at [405, 356] on textarea at bounding box center [423, 353] width 399 height 29
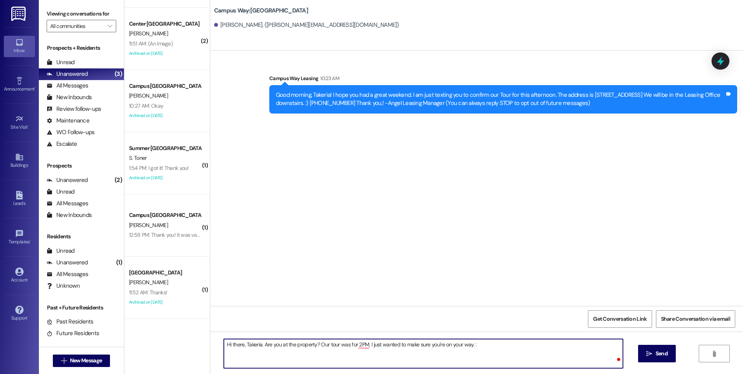
type textarea "Hi there, Takeria. Are you at the property? Our tour was for 2PM, I just wanted…"
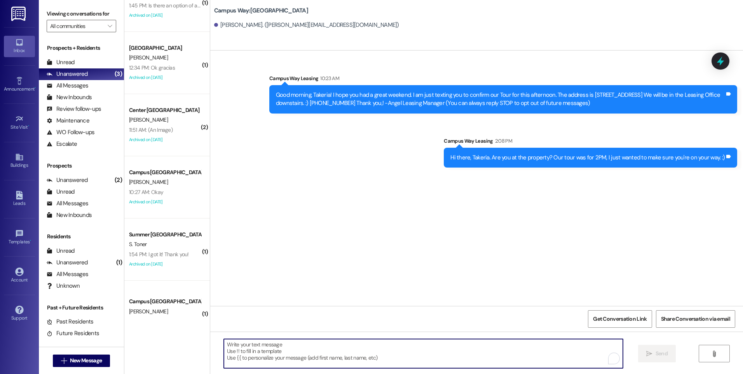
scroll to position [86, 0]
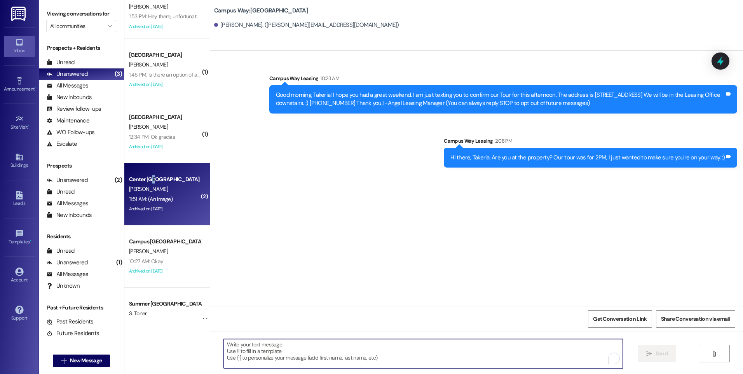
click at [148, 182] on div "Center [GEOGRAPHIC_DATA]" at bounding box center [165, 179] width 72 height 8
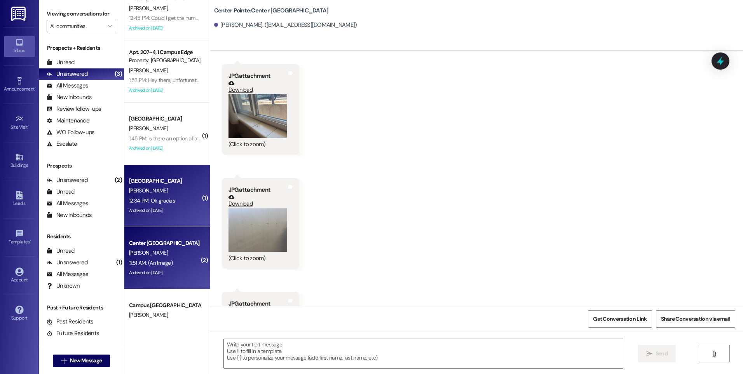
scroll to position [8, 0]
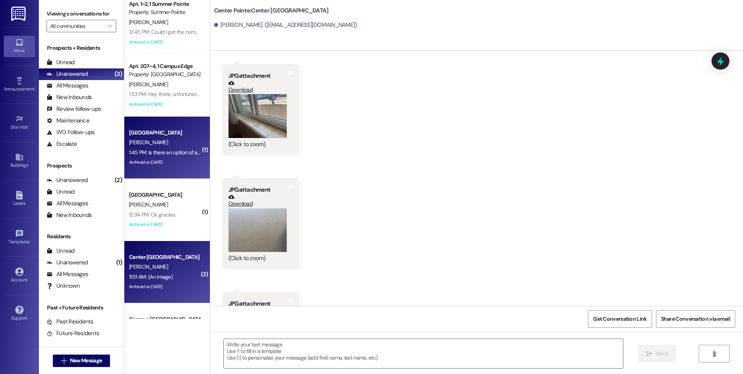
click at [162, 154] on div "1:45 PM: Is there an option of a guarantor? I think that's what I'll do rn 1:45…" at bounding box center [205, 152] width 152 height 7
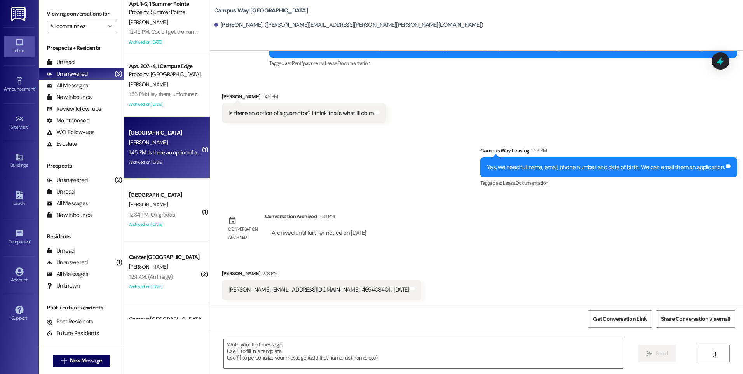
scroll to position [65, 0]
drag, startPoint x: 222, startPoint y: 291, endPoint x: 389, endPoint y: 294, distance: 166.8
click at [389, 294] on div "[PERSON_NAME], [EMAIL_ADDRESS][DOMAIN_NAME] , 4694084011, [DATE] Tags and notes" at bounding box center [322, 289] width 200 height 20
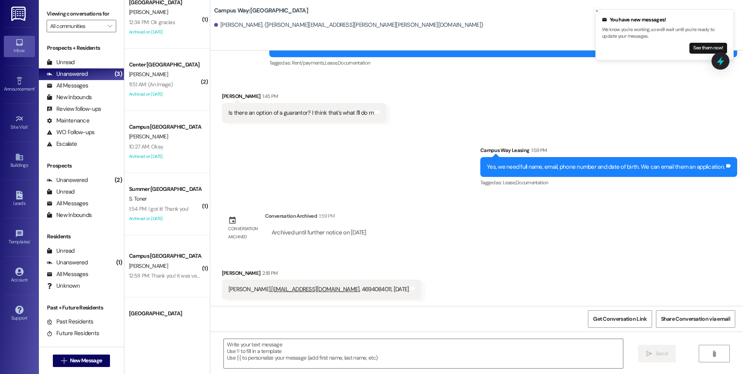
scroll to position [202, 0]
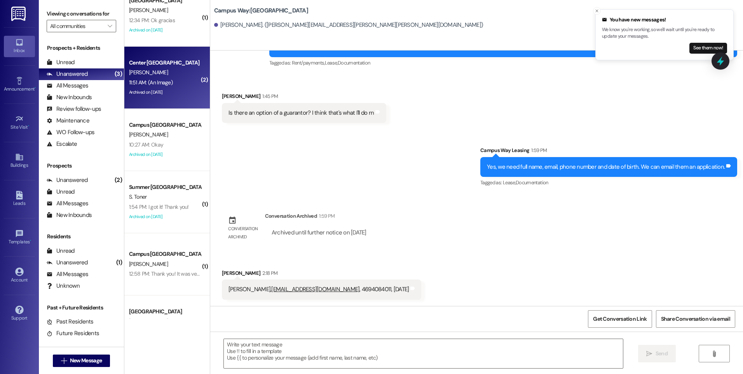
click at [158, 65] on div "Center [GEOGRAPHIC_DATA]" at bounding box center [165, 63] width 72 height 8
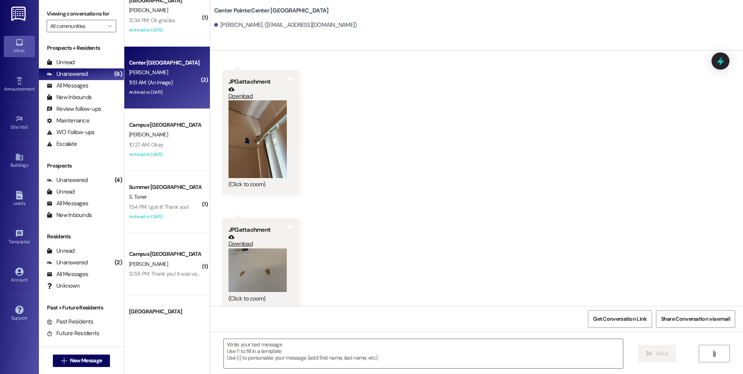
scroll to position [1417, 0]
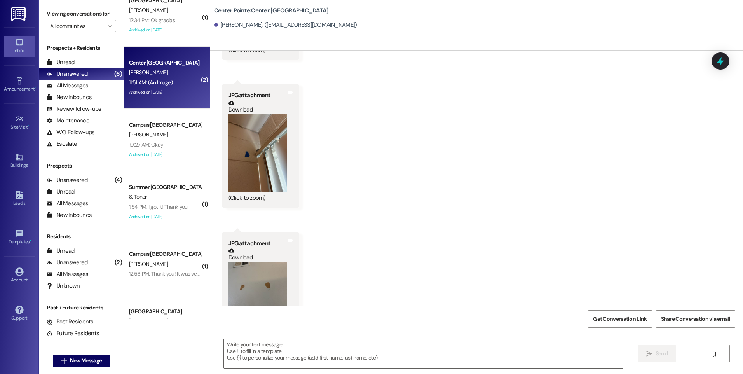
click at [250, 139] on button "Zoom image" at bounding box center [258, 153] width 58 height 78
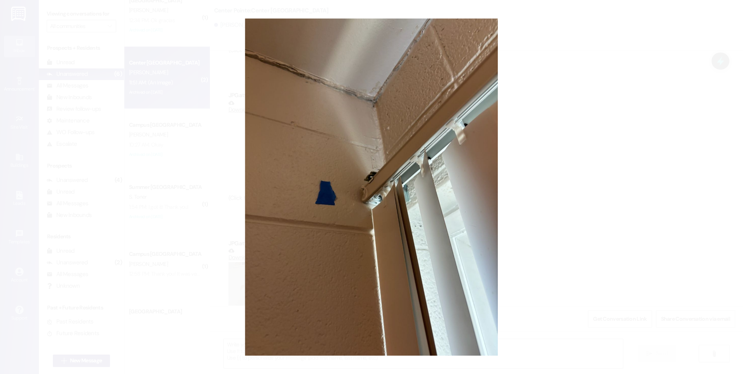
click at [565, 175] on button "Unzoom image" at bounding box center [371, 187] width 743 height 374
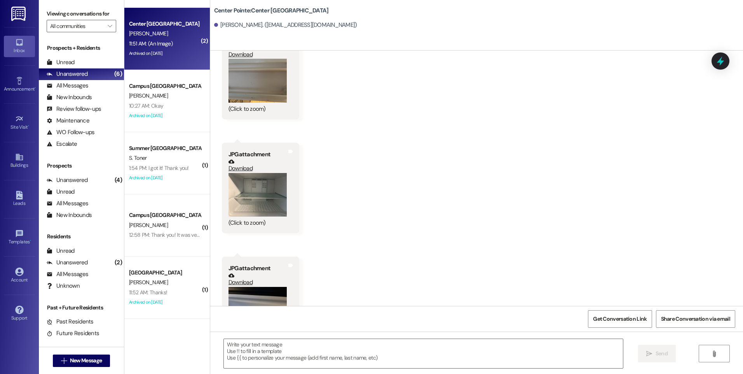
scroll to position [796, 0]
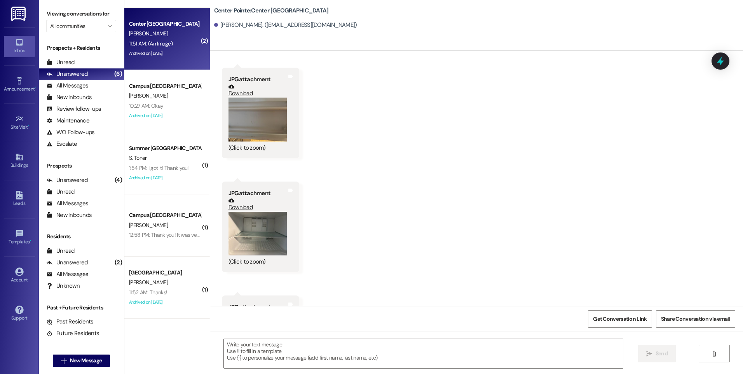
click at [248, 117] on button "Zoom image" at bounding box center [258, 120] width 58 height 44
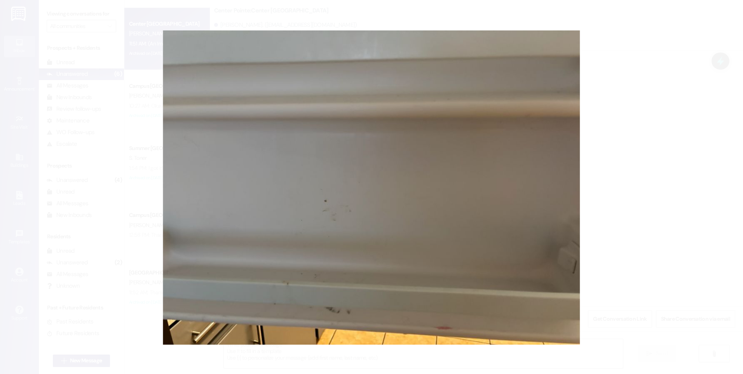
click at [362, 138] on button "Unzoom image" at bounding box center [371, 187] width 743 height 374
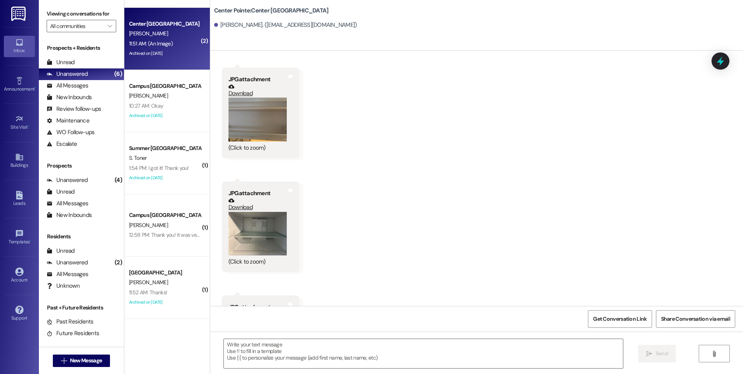
scroll to position [913, 0]
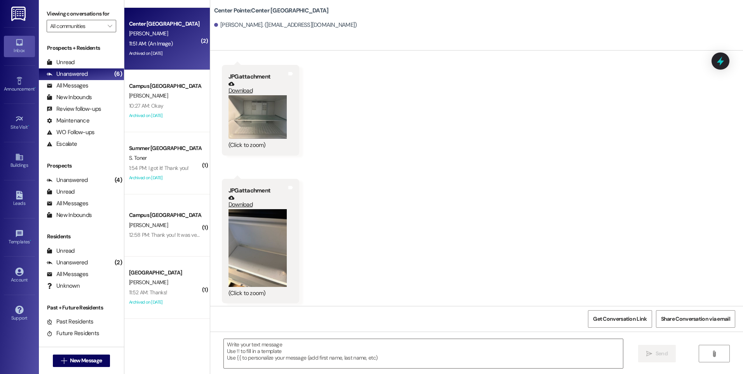
click at [272, 103] on button "Zoom image" at bounding box center [258, 117] width 58 height 44
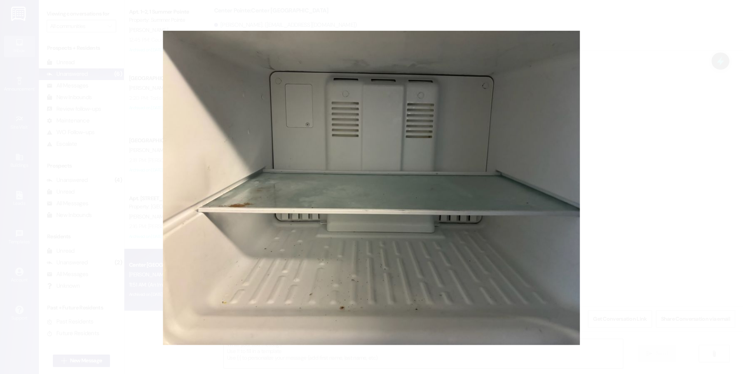
scroll to position [0, 0]
